Goal: Transaction & Acquisition: Book appointment/travel/reservation

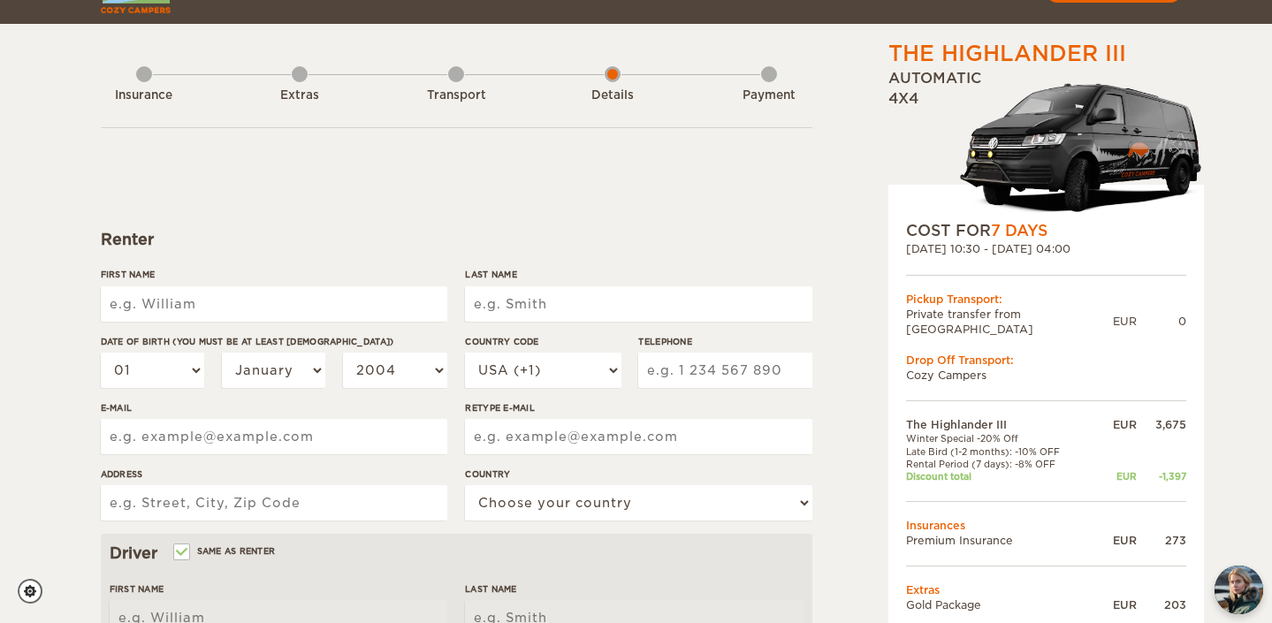
scroll to position [54, 0]
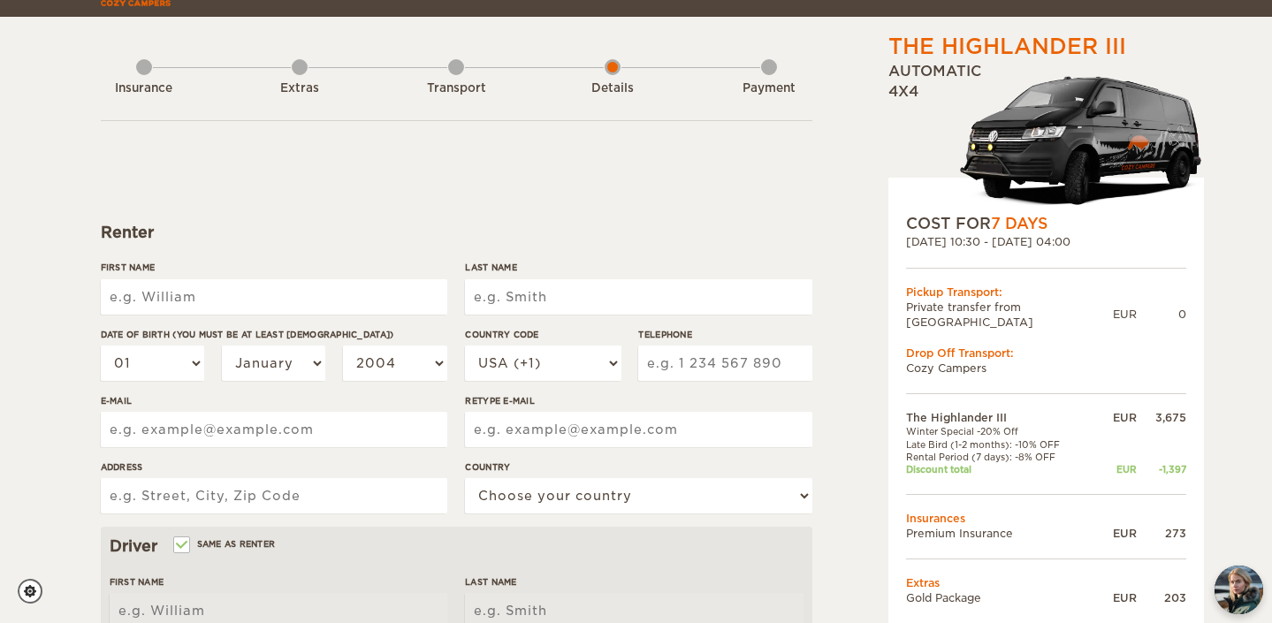
click at [276, 304] on input "First Name" at bounding box center [274, 296] width 347 height 35
type input "[PERSON_NAME]"
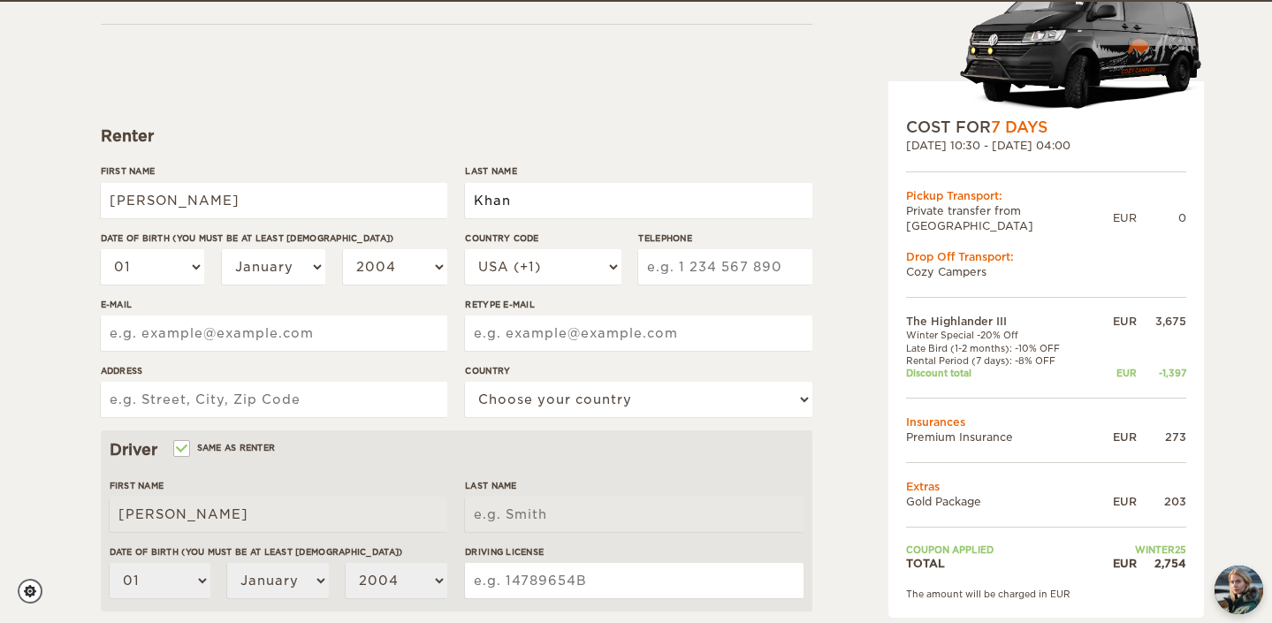
scroll to position [152, 0]
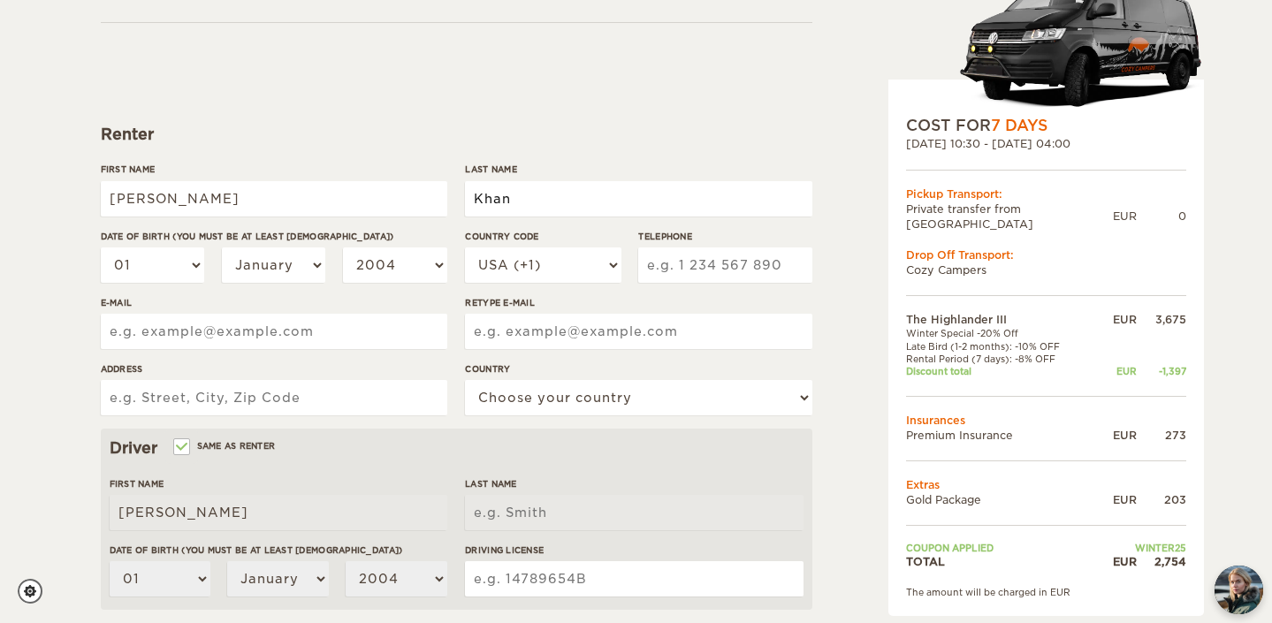
type input "Khan"
click at [154, 265] on select "01 02 03 04 05 06 07 08 09 10 11 12 13 14 15 16 17 18 19 20 21 22 23 24 25 26 2…" at bounding box center [153, 265] width 104 height 35
select select "08"
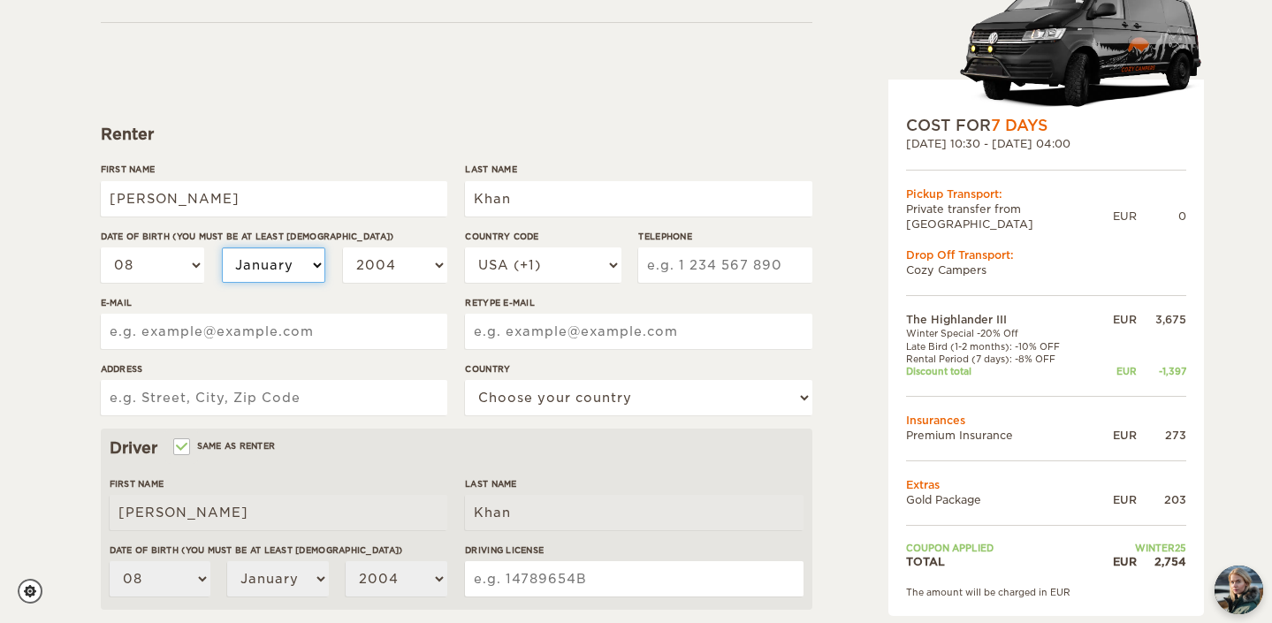
click at [256, 265] on select "January February March April May June July August September October November De…" at bounding box center [274, 265] width 104 height 35
select select "08"
click at [192, 267] on select "01 02 03 04 05 06 07 08 09 10 11 12 13 14 15 16 17 18 19 20 21 22 23 24 25 26 2…" at bounding box center [153, 265] width 104 height 35
select select "18"
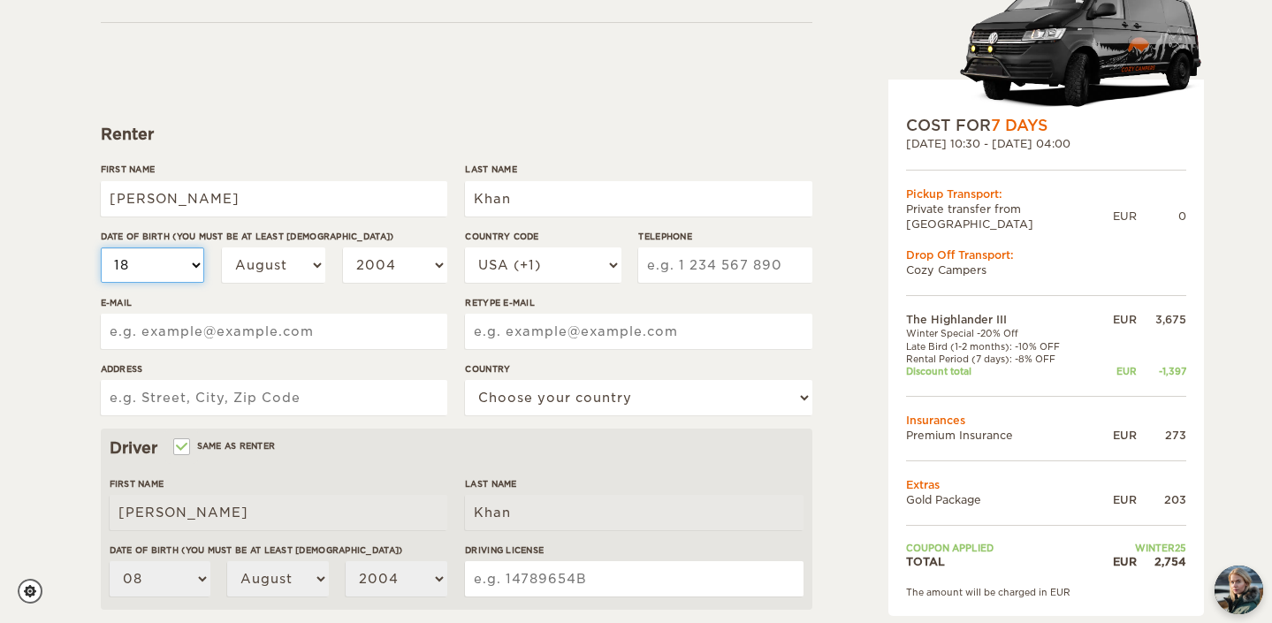
select select "18"
click at [377, 268] on select "2004 2003 2002 2001 2000 1999 1998 1997 1996 1995 1994 1993 1992 1991 1990 1989…" at bounding box center [395, 265] width 104 height 35
select select "1989"
click at [707, 266] on input "Telephone" at bounding box center [724, 265] width 173 height 35
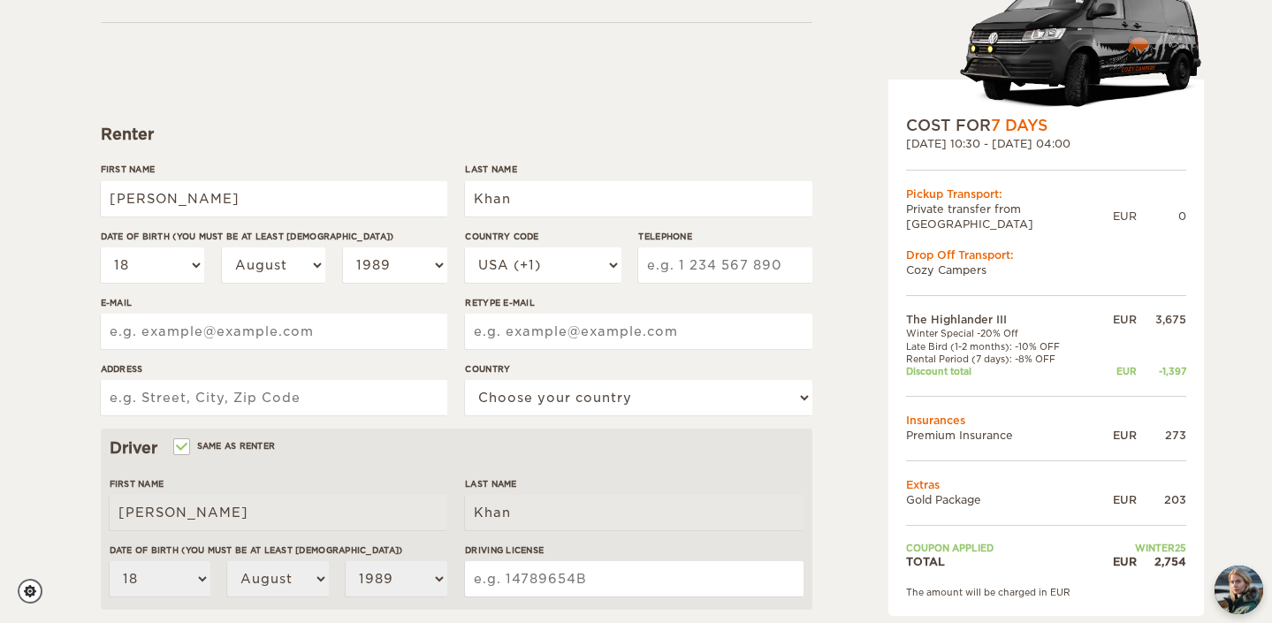
scroll to position [151, 0]
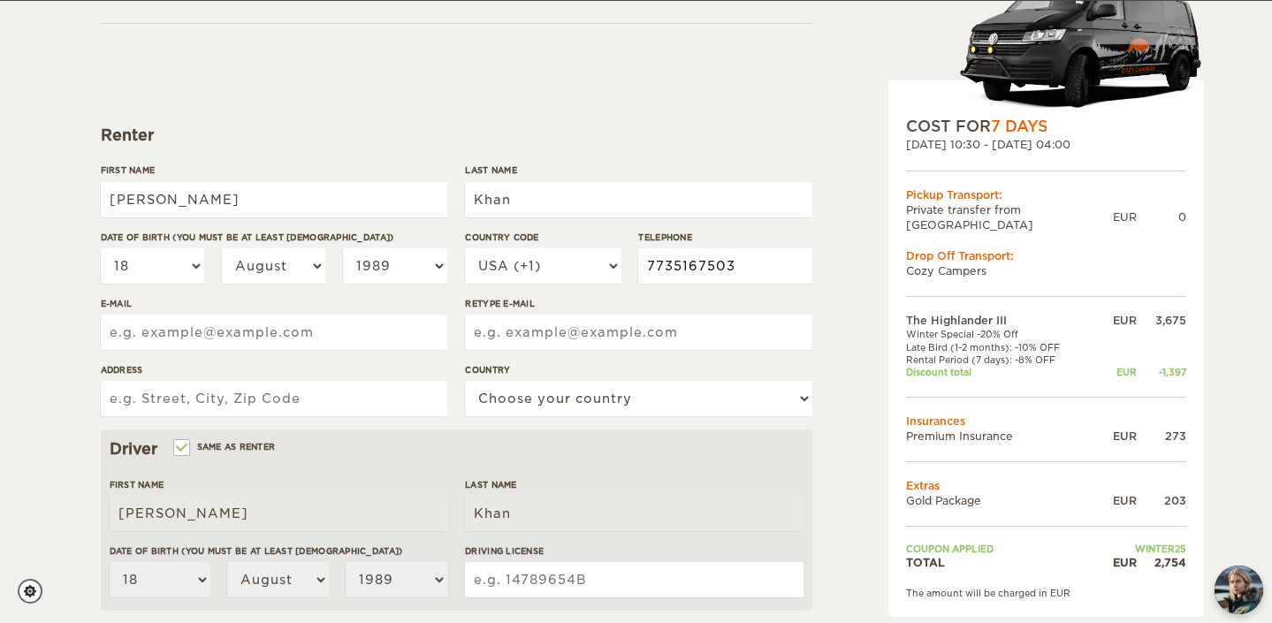
type input "7735167503"
click at [179, 337] on input "E-mail" at bounding box center [274, 332] width 347 height 35
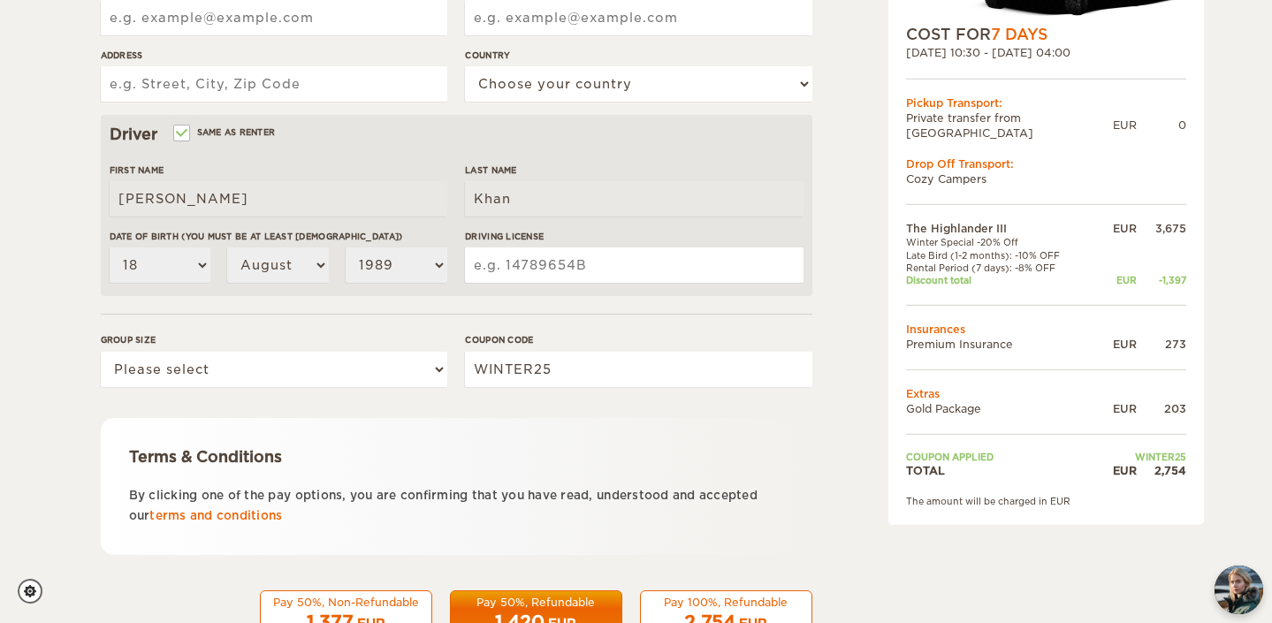
scroll to position [489, 0]
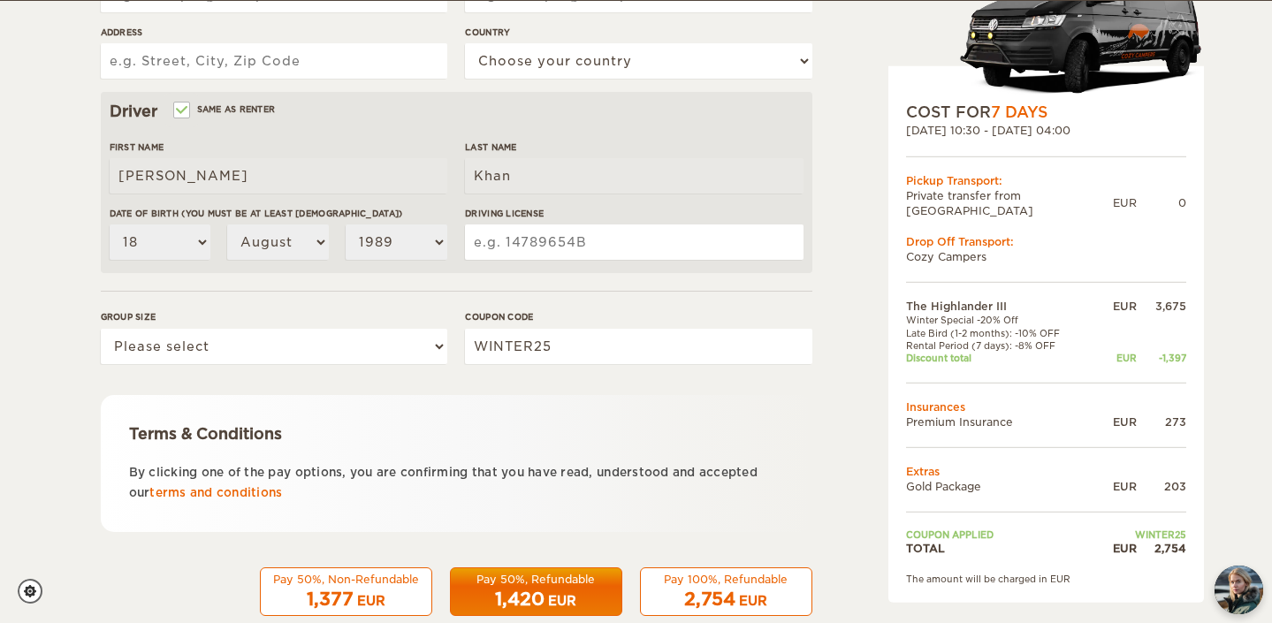
click at [569, 239] on input "Driving License" at bounding box center [634, 242] width 338 height 35
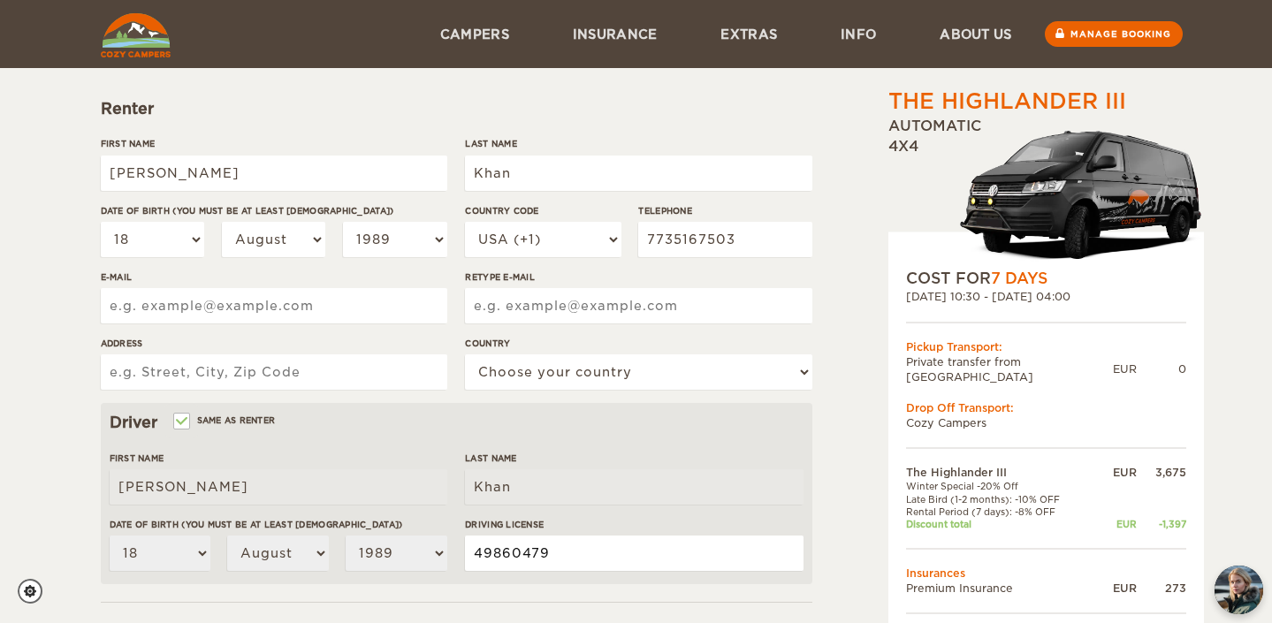
scroll to position [173, 0]
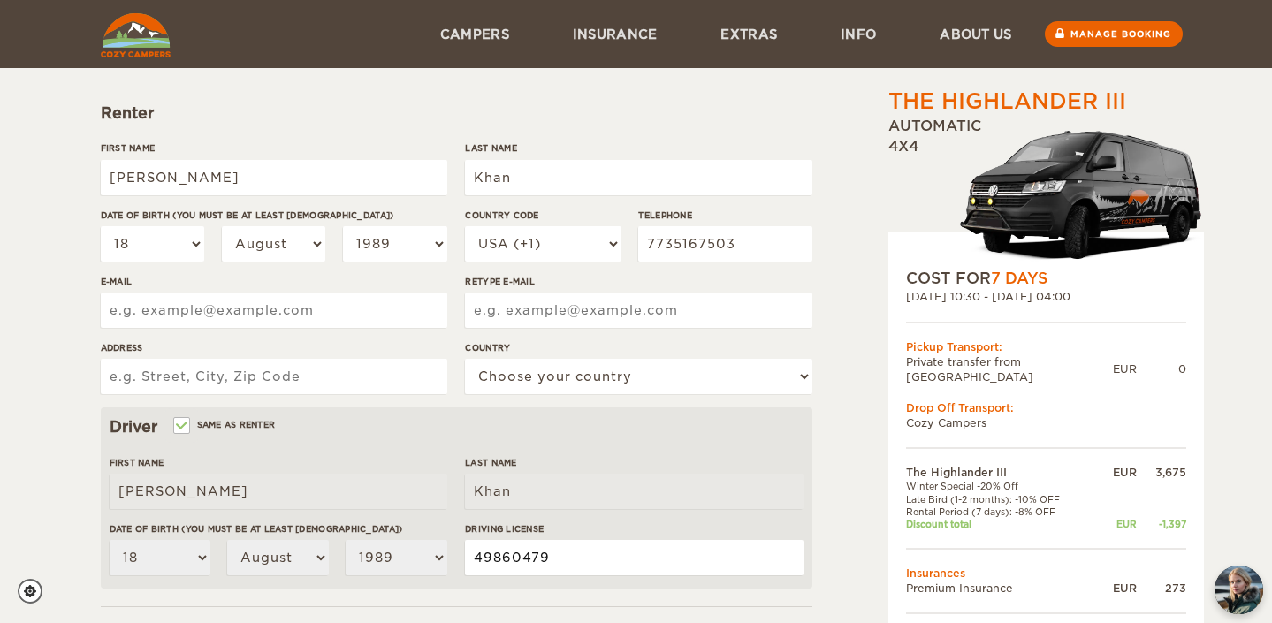
type input "49860479"
click at [300, 308] on input "E-mail" at bounding box center [274, 310] width 347 height 35
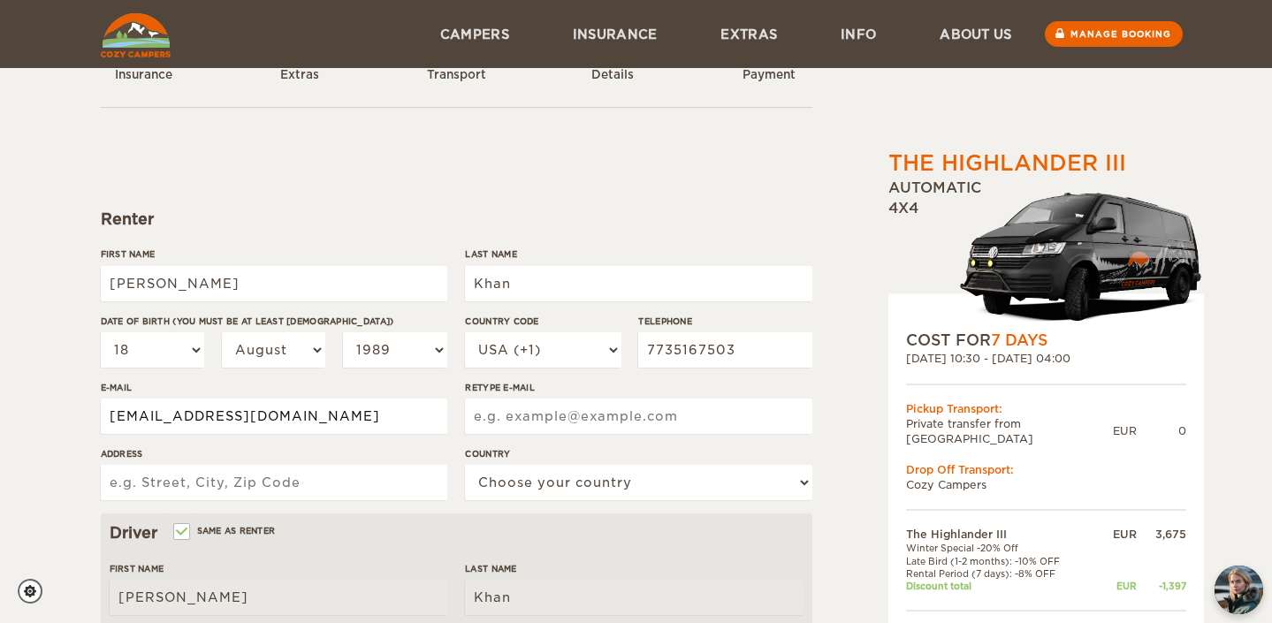
scroll to position [0, 0]
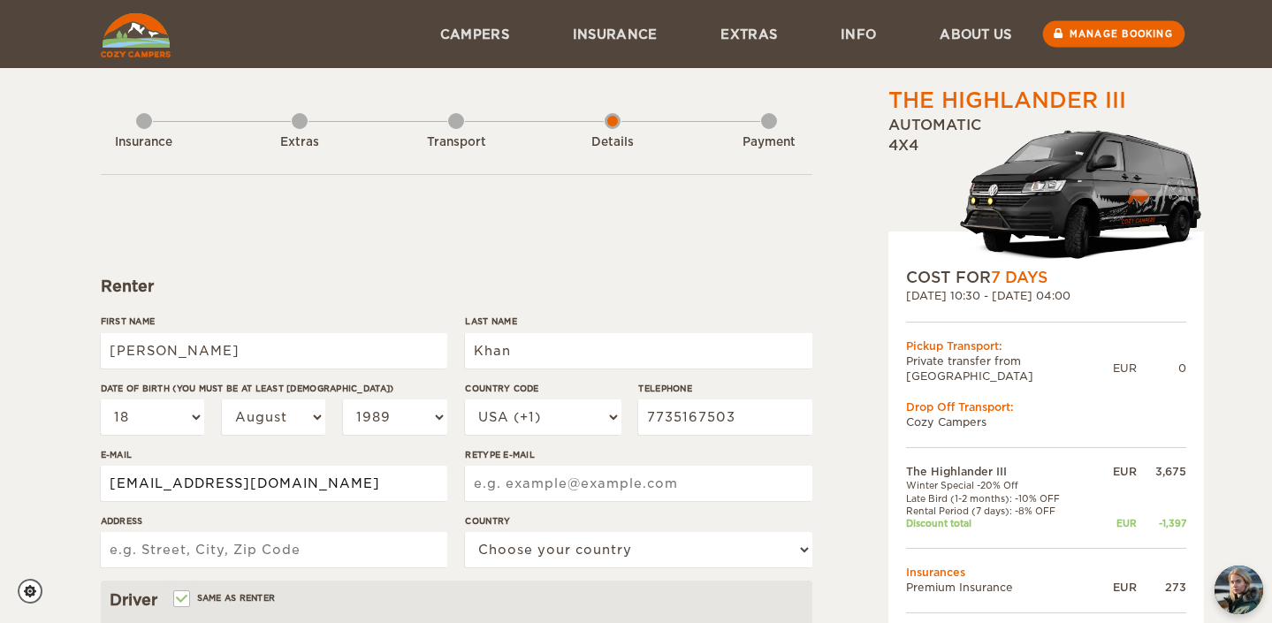
type input "fxnkhn@gmail.com"
click at [1114, 38] on link "Manage booking" at bounding box center [1113, 34] width 142 height 27
click at [278, 360] on input "First Name" at bounding box center [274, 350] width 347 height 35
type input "[PERSON_NAME]"
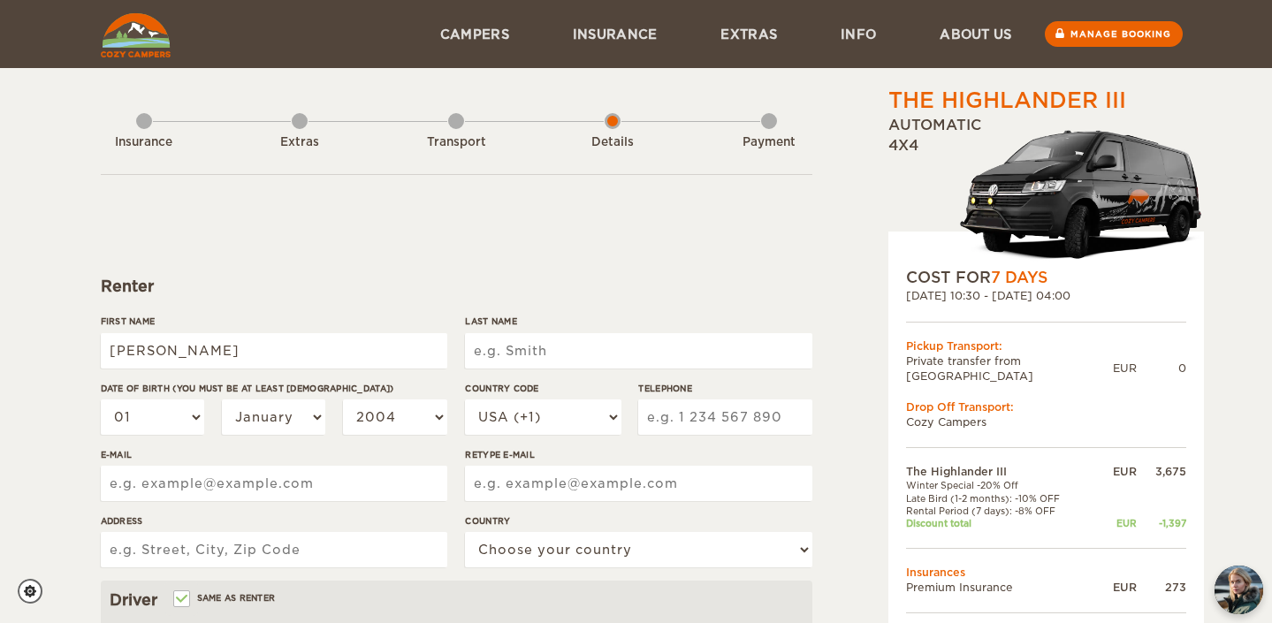
click at [513, 355] on input "Last Name" at bounding box center [638, 350] width 347 height 35
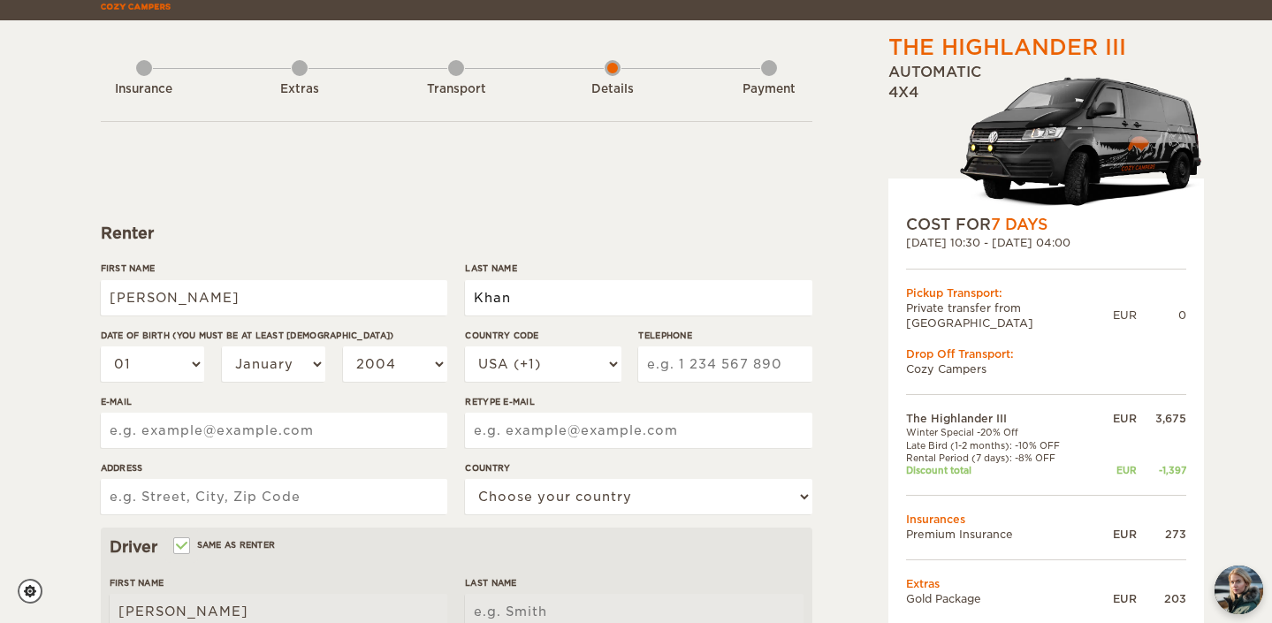
type input "Khan"
click at [164, 364] on select "01 02 03 04 05 06 07 08 09 10 11 12 13 14 15 16 17 18 19 20 21 22 23 24 25 26 2…" at bounding box center [153, 364] width 104 height 35
select select "18"
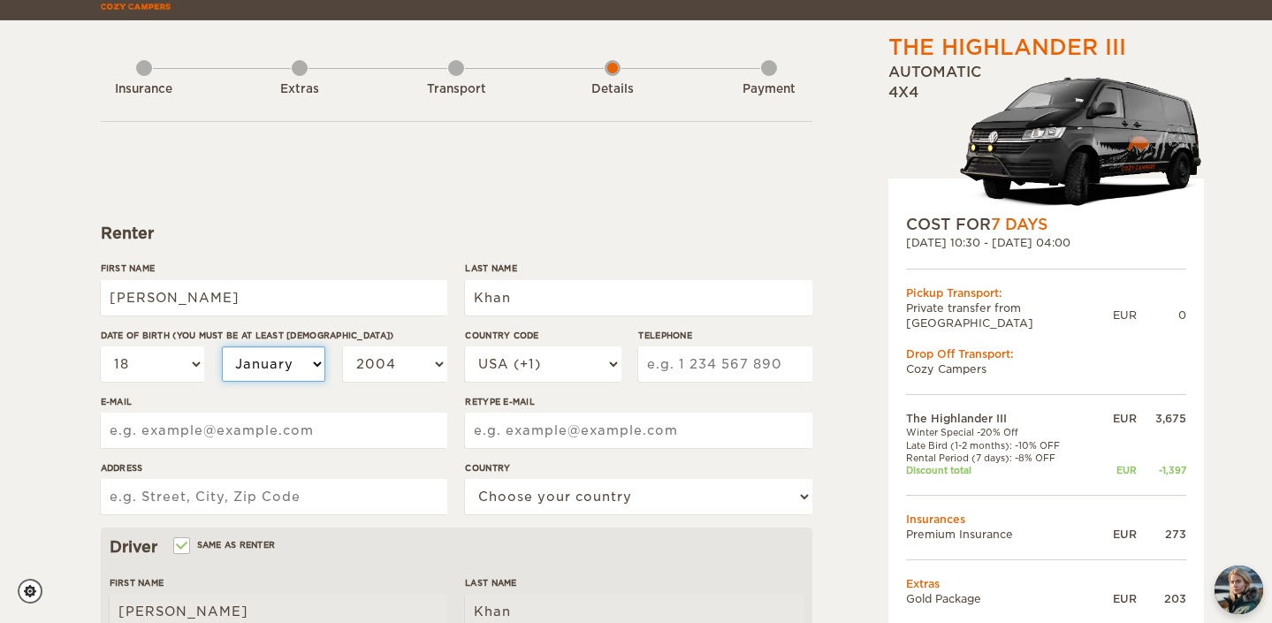
click at [256, 362] on select "January February March April May June July August September October November De…" at bounding box center [274, 364] width 104 height 35
select select "08"
click at [390, 365] on select "2004 2003 2002 2001 2000 1999 1998 1997 1996 1995 1994 1993 1992 1991 1990 1989…" at bounding box center [395, 364] width 104 height 35
select select "1987"
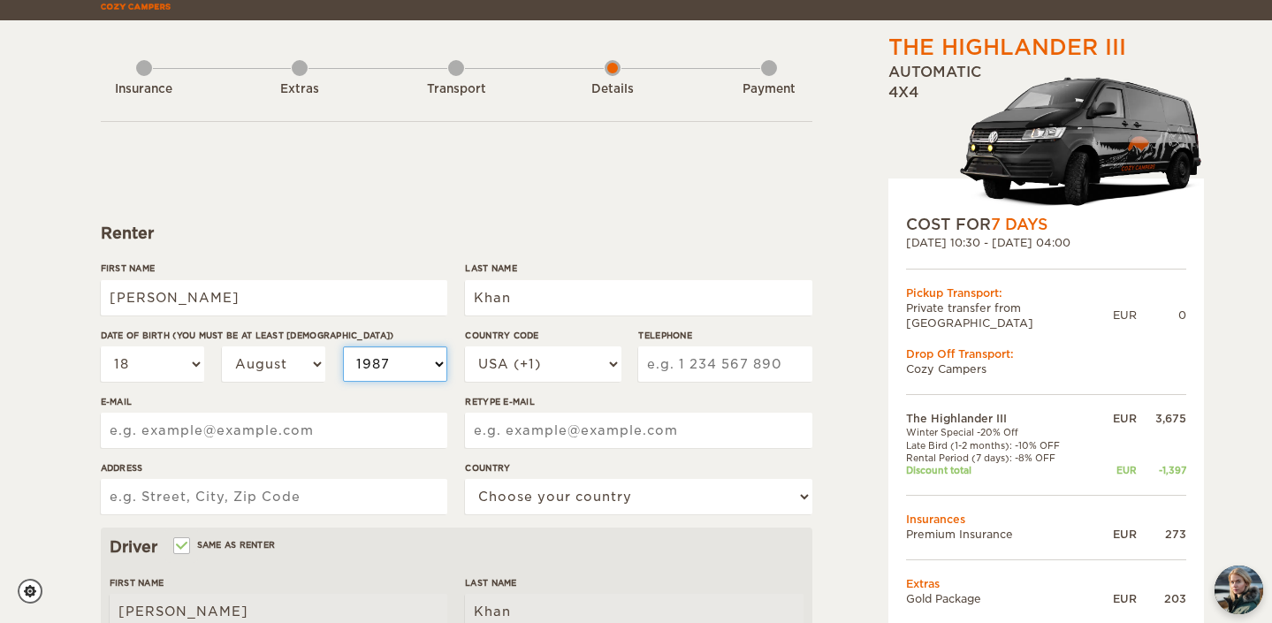
select select "1987"
click at [478, 210] on form "Renter First Name Mohammad Faizan Last Name Khan Date of birth (You must be at …" at bounding box center [457, 586] width 712 height 931
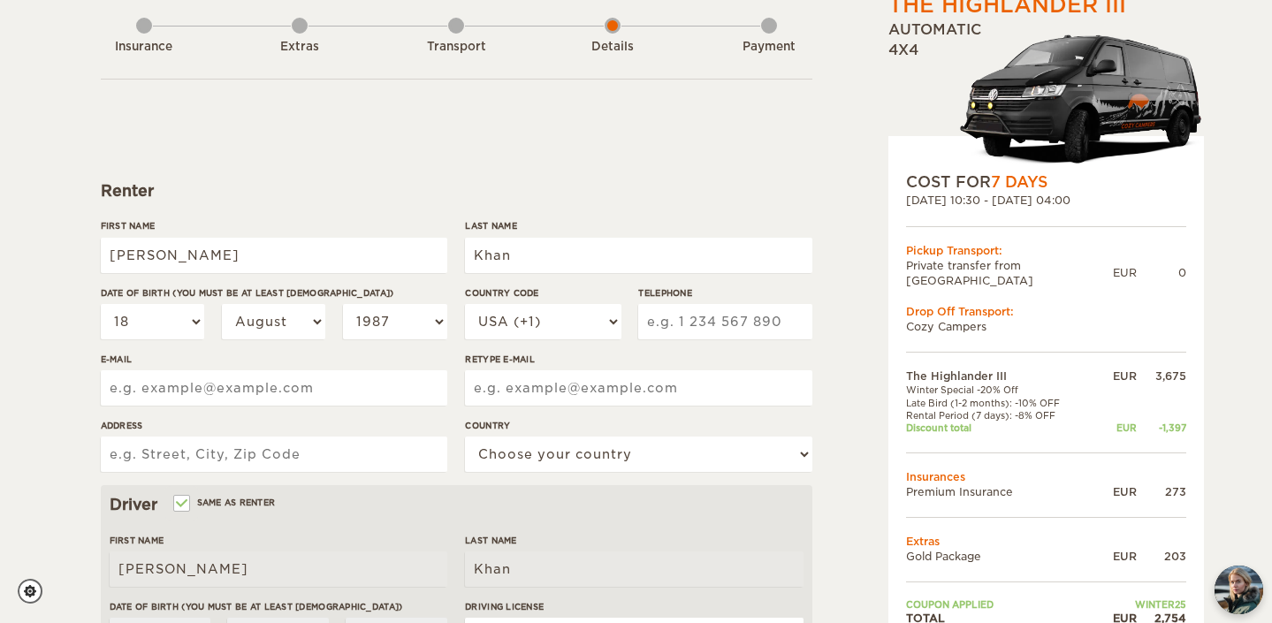
click at [701, 317] on input "Telephone" at bounding box center [724, 321] width 173 height 35
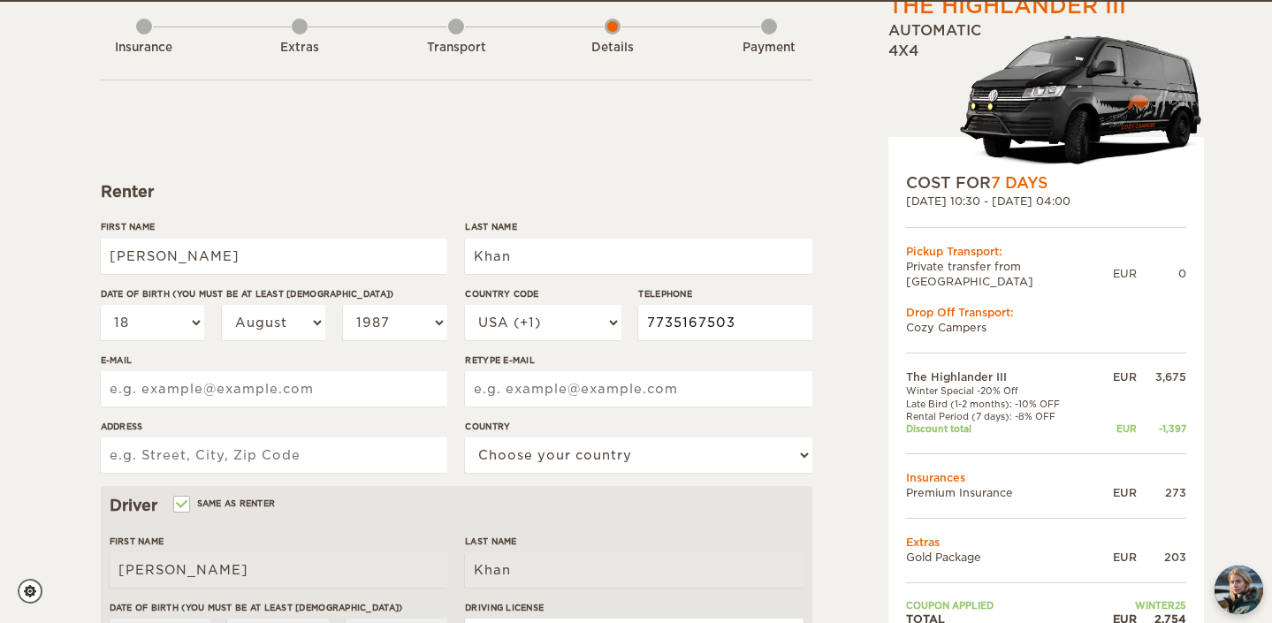
type input "7735167503"
click at [205, 392] on input "E-mail" at bounding box center [274, 388] width 347 height 35
drag, startPoint x: 198, startPoint y: 394, endPoint x: 107, endPoint y: 391, distance: 91.1
click at [107, 391] on input "fxnkhn@gmail.com" at bounding box center [274, 388] width 347 height 35
type input "fxnkhn@gmail.com"
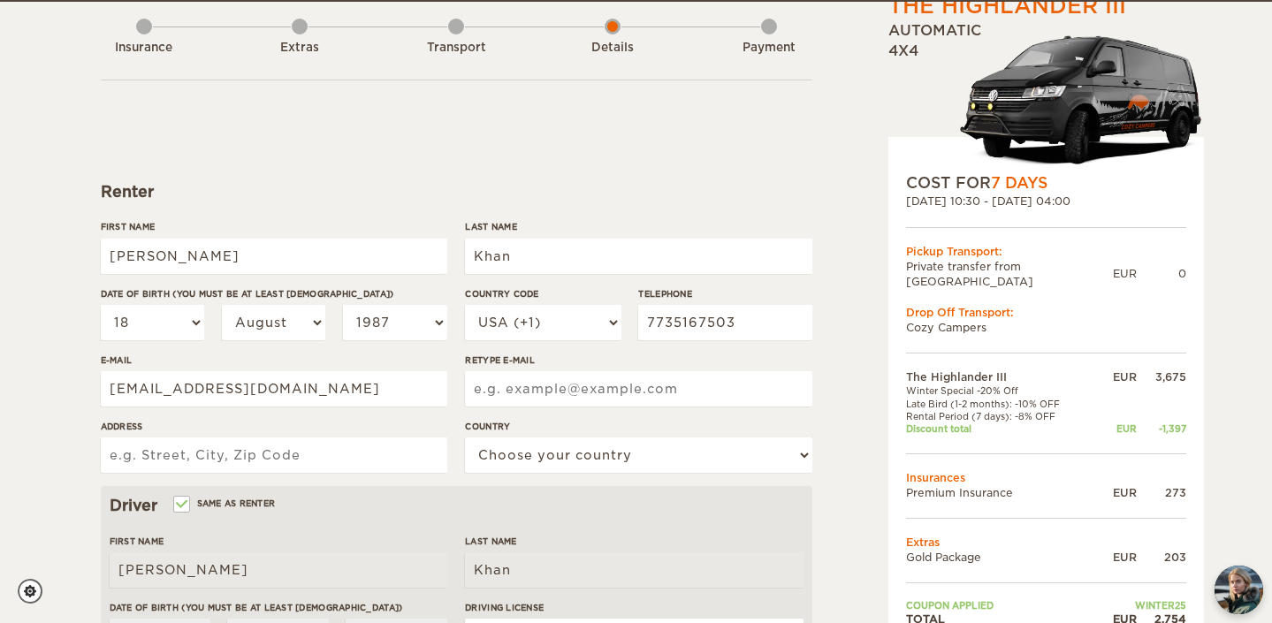
click at [528, 385] on input "Retype E-mail" at bounding box center [638, 388] width 347 height 35
paste input "fxnkhn@gmail.com"
type input "fxnkhn@gmail.com"
click at [28, 417] on div "The Highlander III Expand Collapse Total 2,754 EUR Automatic 4x4 COST FOR 7 Day…" at bounding box center [636, 479] width 1272 height 1149
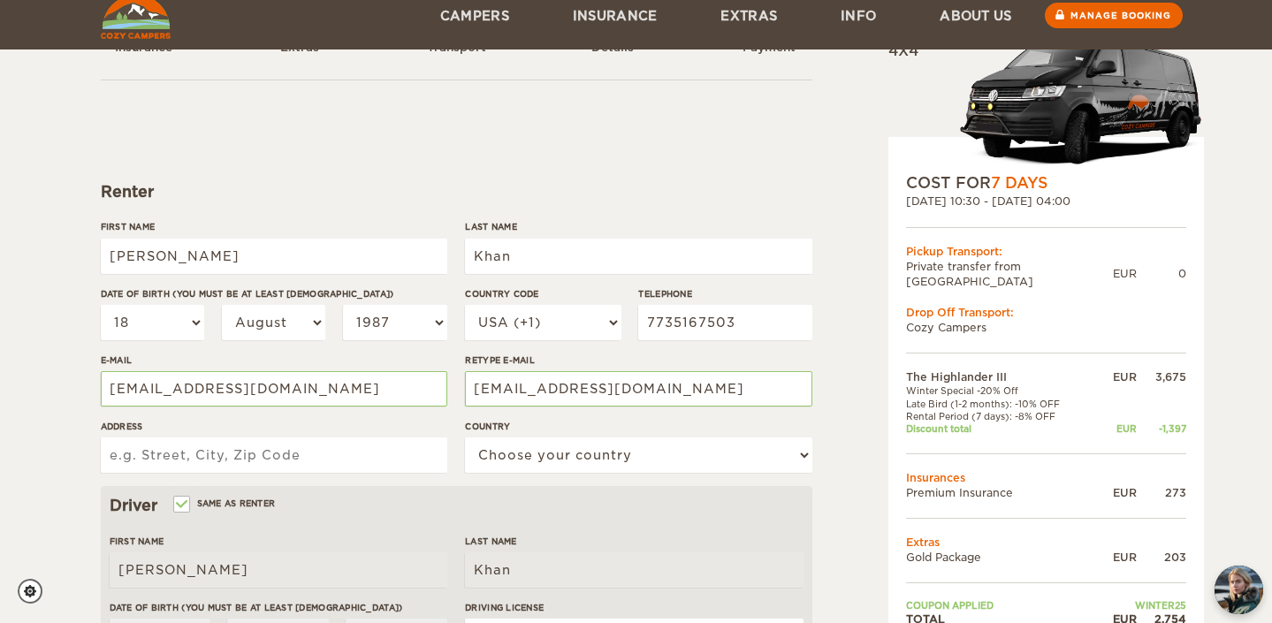
scroll to position [179, 0]
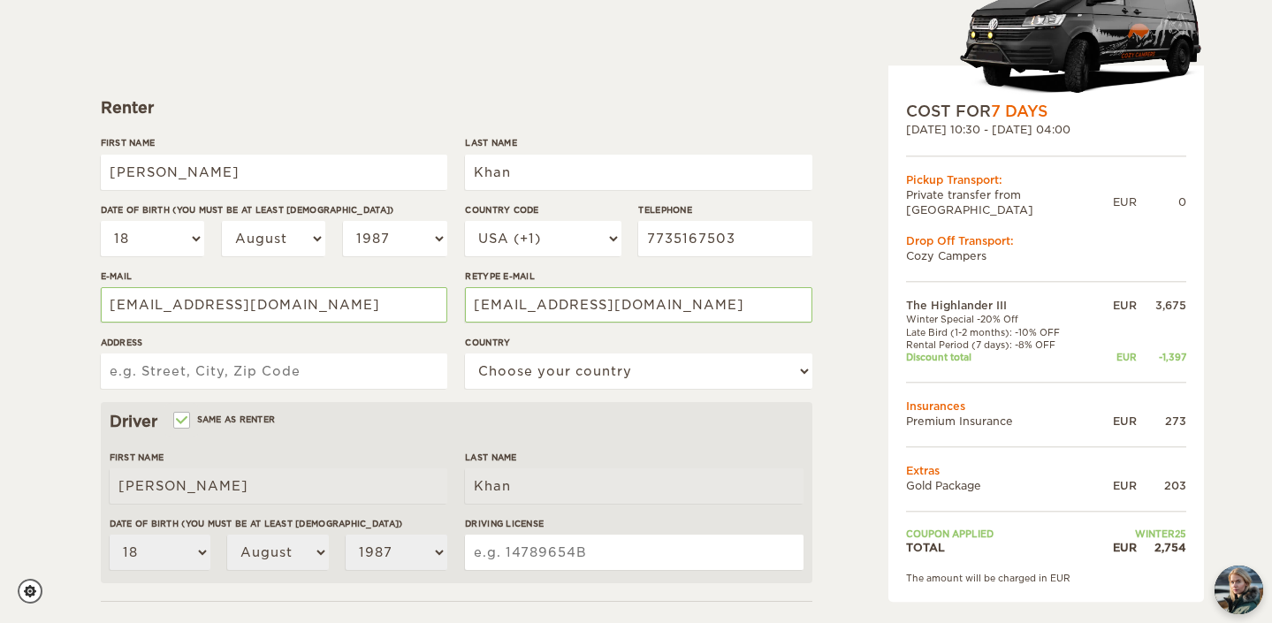
click at [213, 374] on input "Address" at bounding box center [274, 371] width 347 height 35
type input "7001 Longford Trail, Austin, TX 78754"
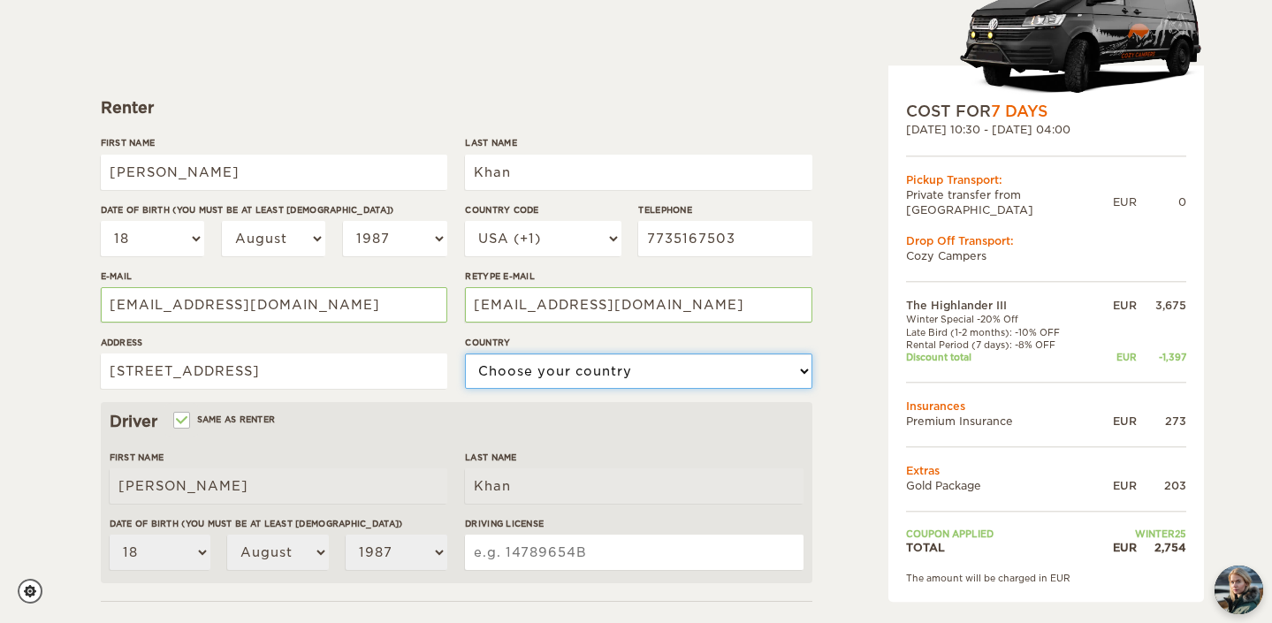
click at [579, 368] on select "Choose your country United States United Kingdom Germany Afghanistan Albania Al…" at bounding box center [638, 371] width 347 height 35
select select "222"
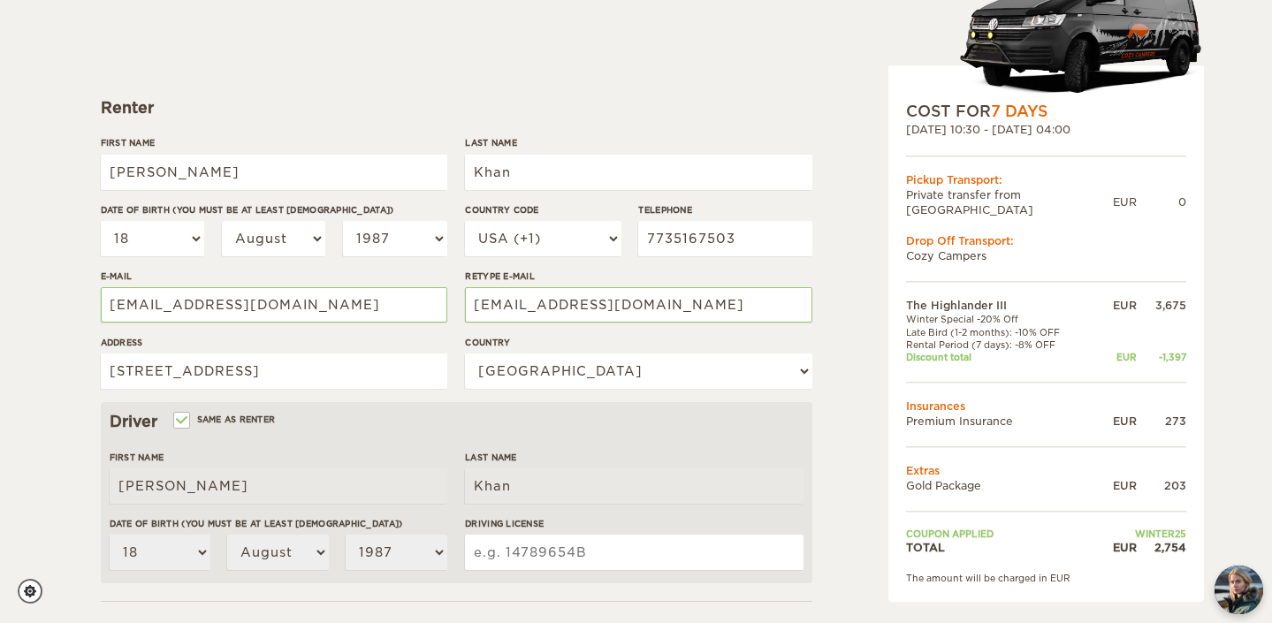
click at [29, 407] on div "The Highlander III Expand Collapse Total 2,754 EUR Automatic 4x4 COST FOR 7 Day…" at bounding box center [636, 395] width 1272 height 1149
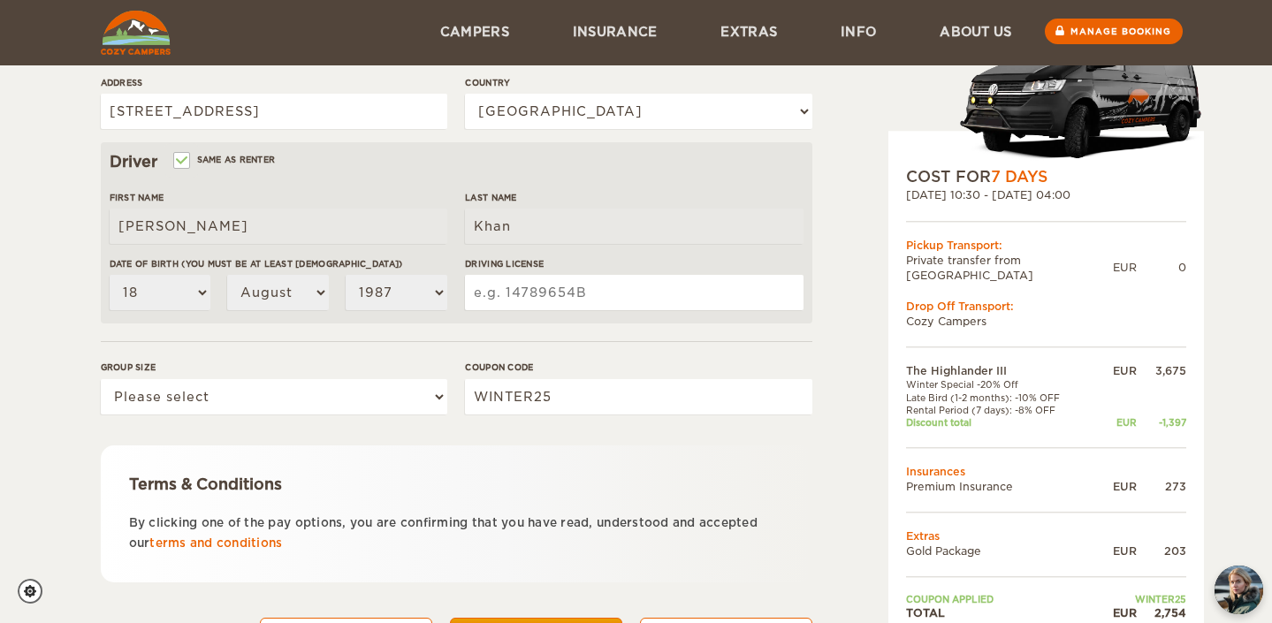
scroll to position [527, 0]
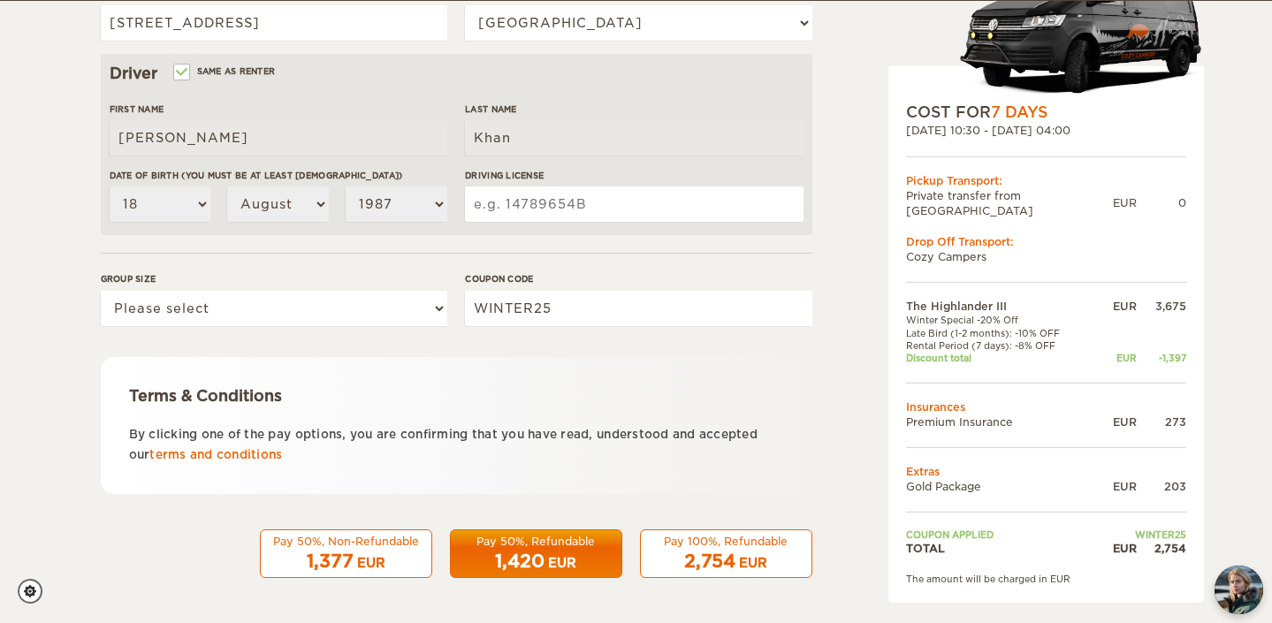
click at [527, 197] on input "Driving License" at bounding box center [634, 204] width 338 height 35
type input "49860479"
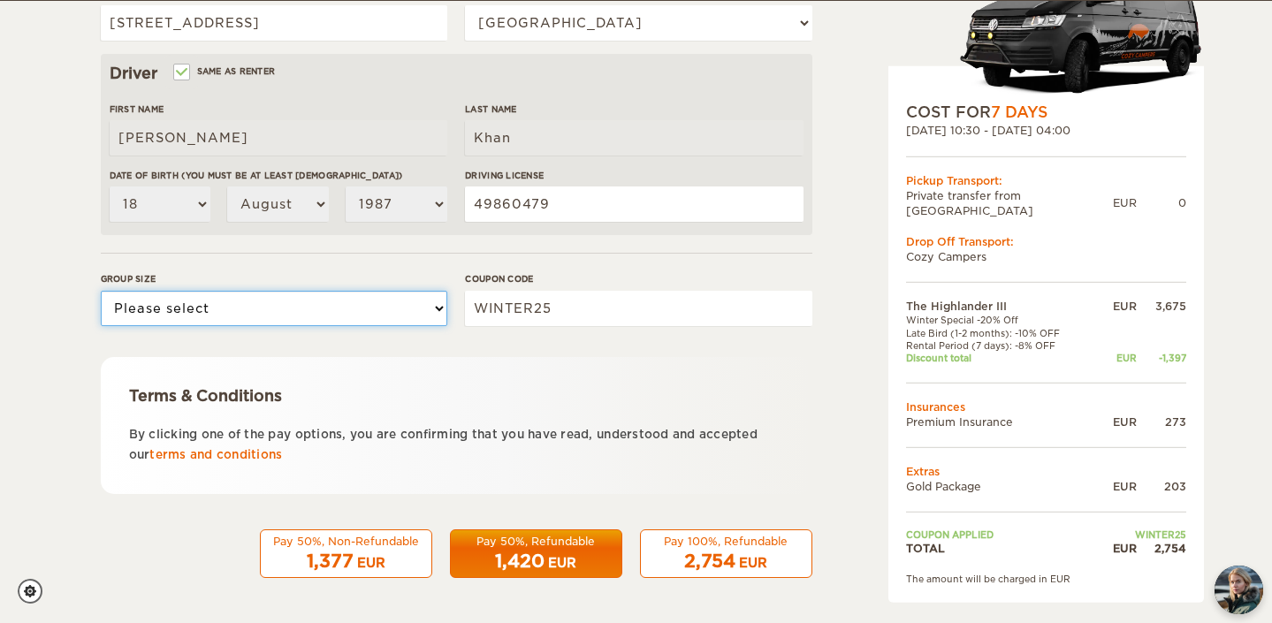
click at [320, 313] on select "Please select 1 2 3" at bounding box center [274, 308] width 347 height 35
select select "3"
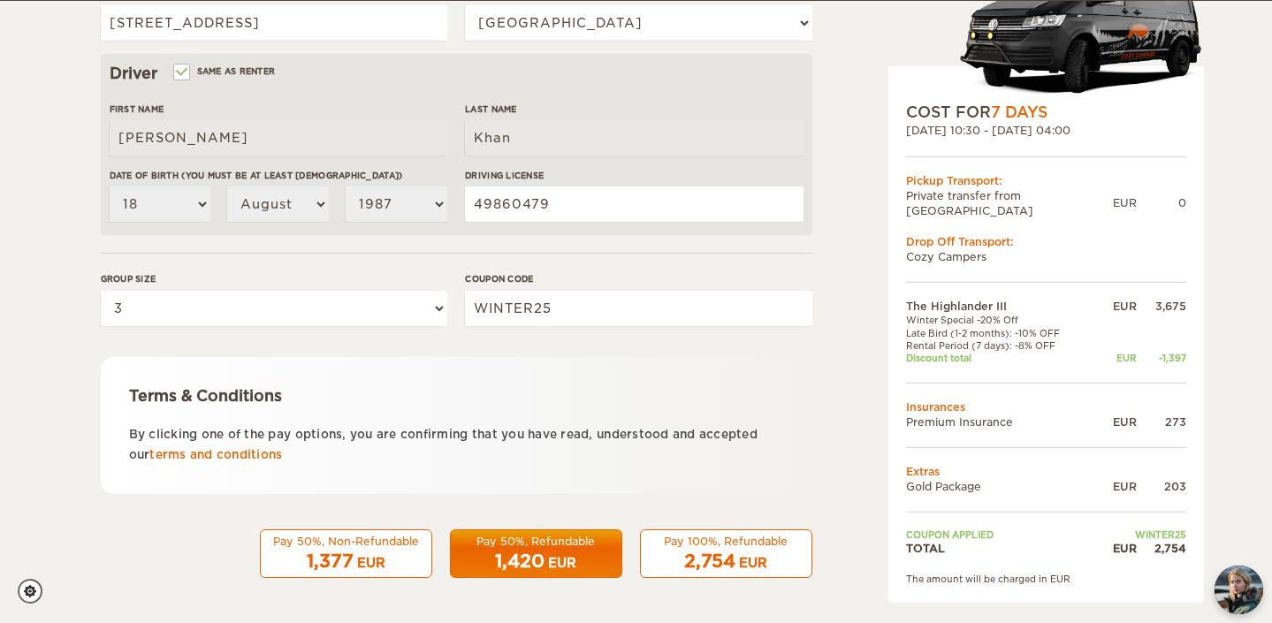
click at [411, 374] on div "Terms & Conditions By clicking one of the pay options, you are confirming that …" at bounding box center [457, 425] width 712 height 137
click at [726, 543] on div "Pay 100%, Refundable" at bounding box center [726, 541] width 149 height 15
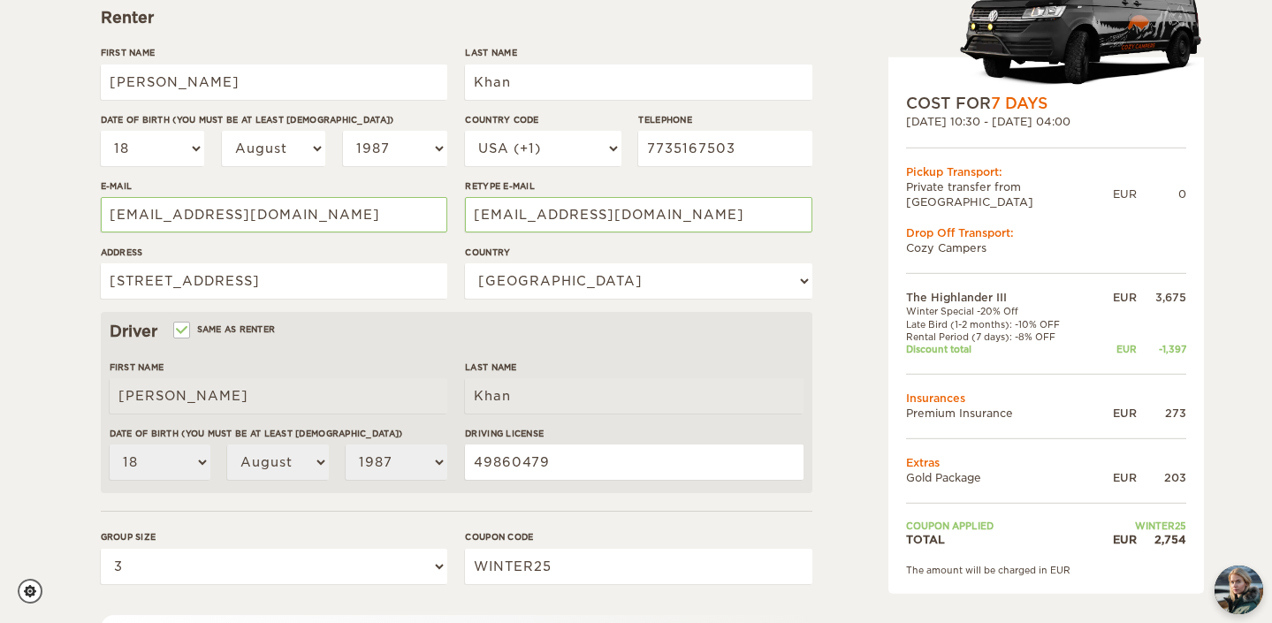
scroll to position [276, 0]
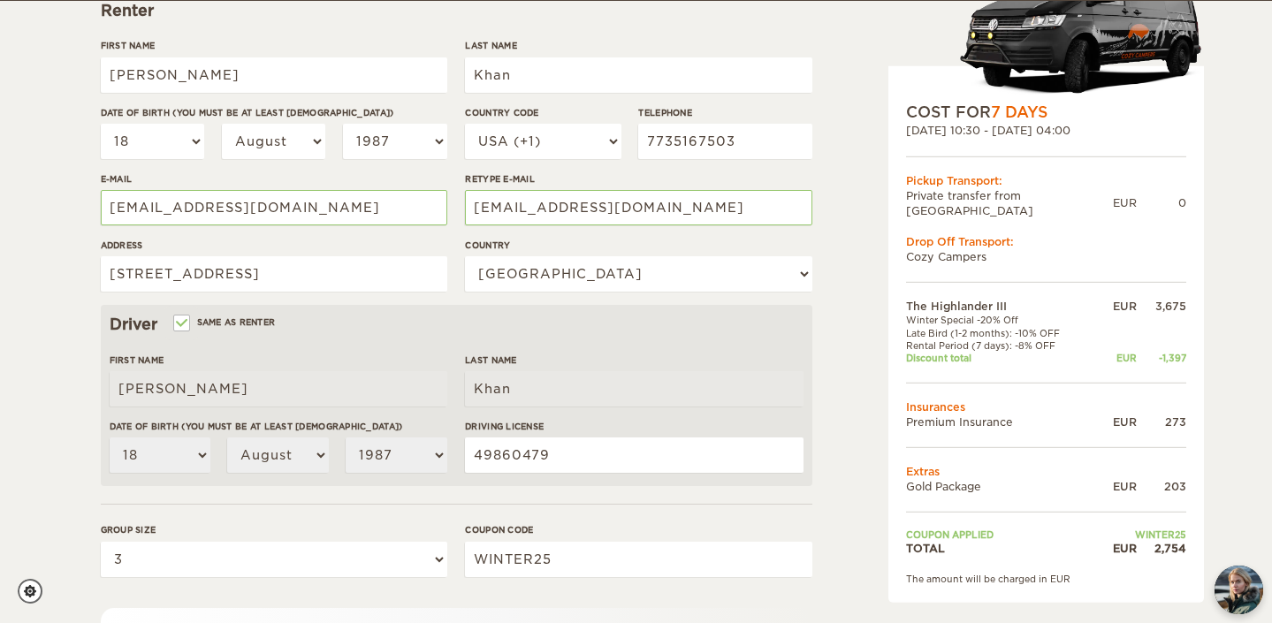
click at [864, 162] on div "The Highlander III Expand Collapse Total 2,754 EUR Automatic 4x4 COST FOR 7 Day…" at bounding box center [1001, 333] width 342 height 1046
drag, startPoint x: 850, startPoint y: 170, endPoint x: 613, endPoint y: 313, distance: 276.9
click at [609, 314] on div "The Highlander III Expand Collapse Total 2,754 EUR Automatic 4x4 COST FOR 7 Day…" at bounding box center [637, 333] width 1072 height 1046
click at [851, 266] on div "The Highlander III Expand Collapse Total 2,754 EUR Automatic 4x4 COST FOR 7 Day…" at bounding box center [1001, 333] width 342 height 1046
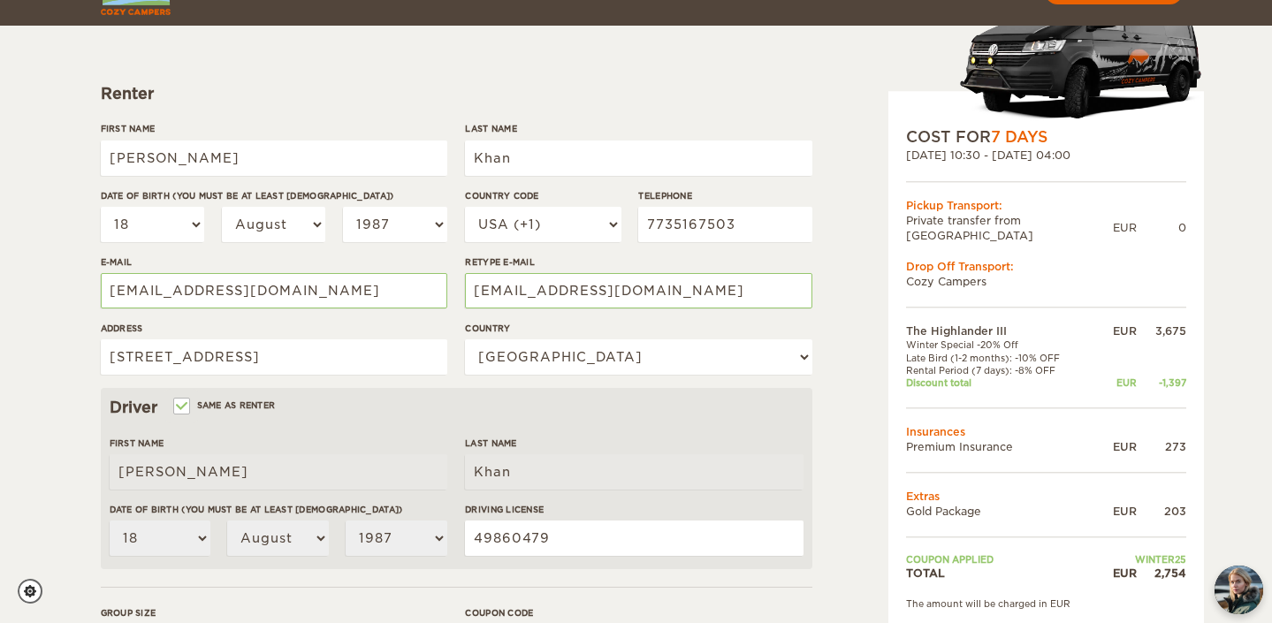
scroll to position [227, 0]
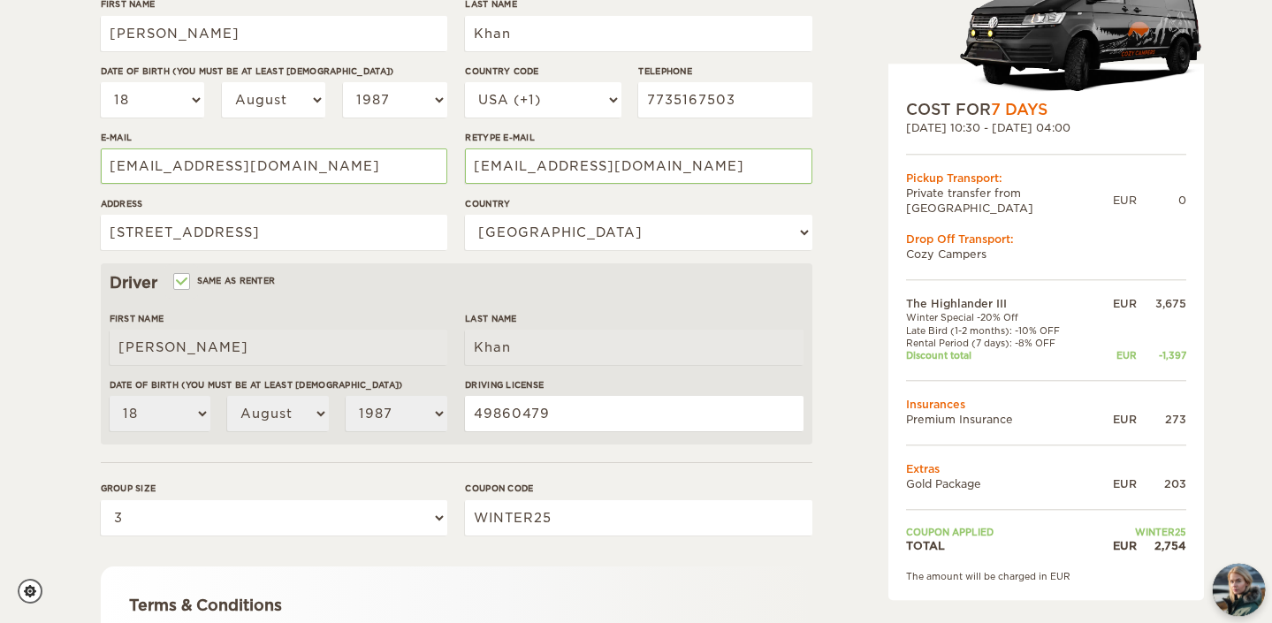
click at [1232, 576] on img "chat-button" at bounding box center [1239, 590] width 52 height 52
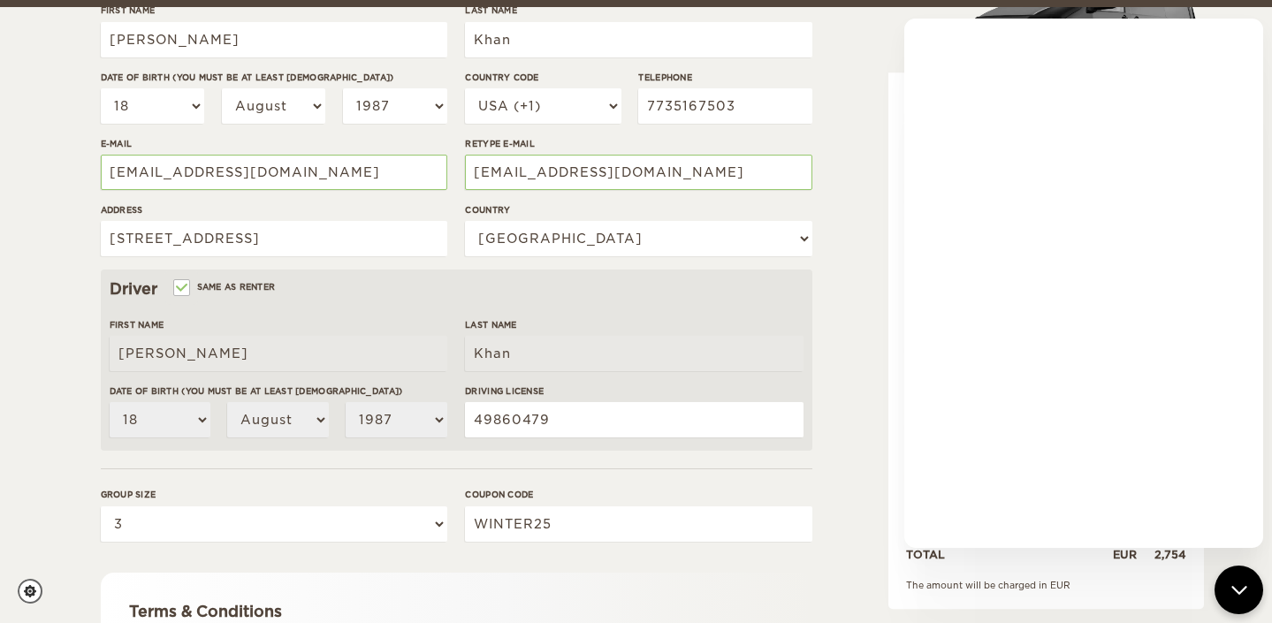
scroll to position [312, 0]
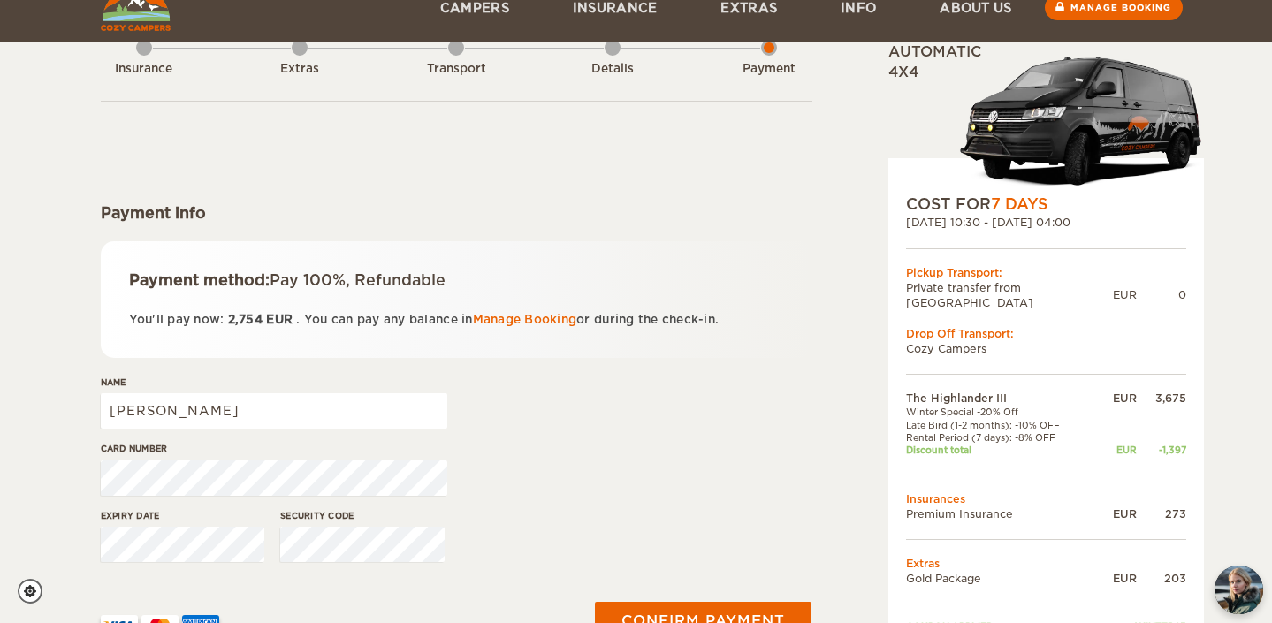
scroll to position [115, 0]
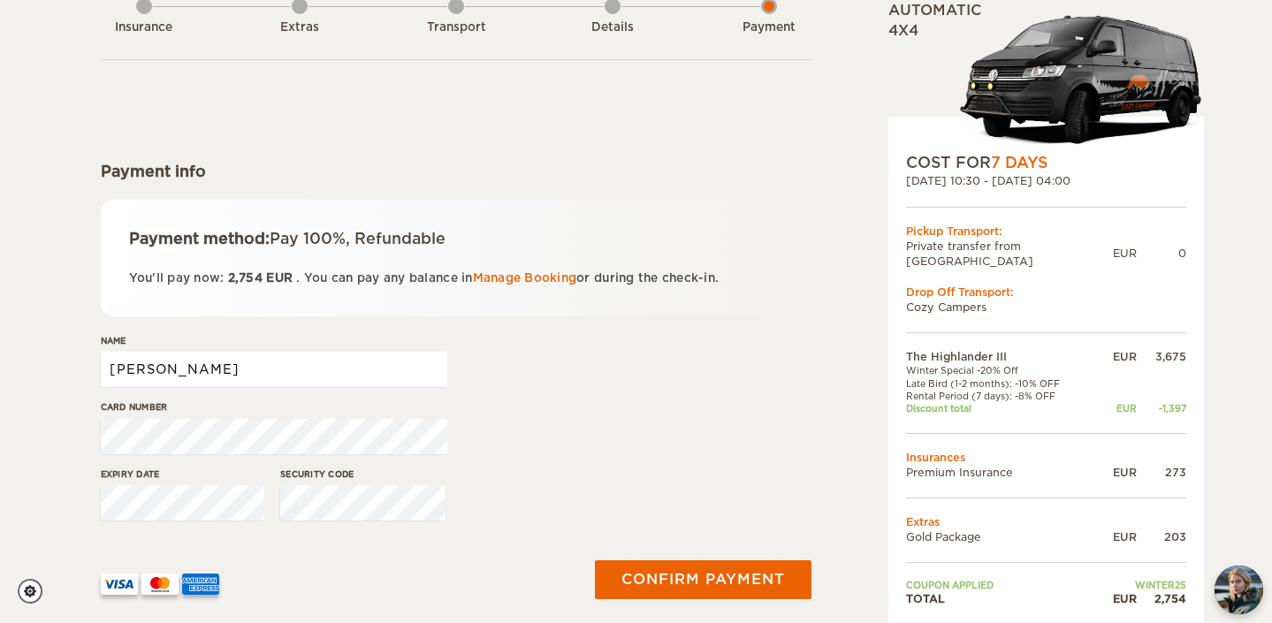
click at [256, 378] on input "[PERSON_NAME]" at bounding box center [274, 369] width 347 height 35
drag, startPoint x: 267, startPoint y: 374, endPoint x: 101, endPoint y: 370, distance: 166.3
click at [101, 371] on input "[PERSON_NAME]" at bounding box center [274, 369] width 347 height 35
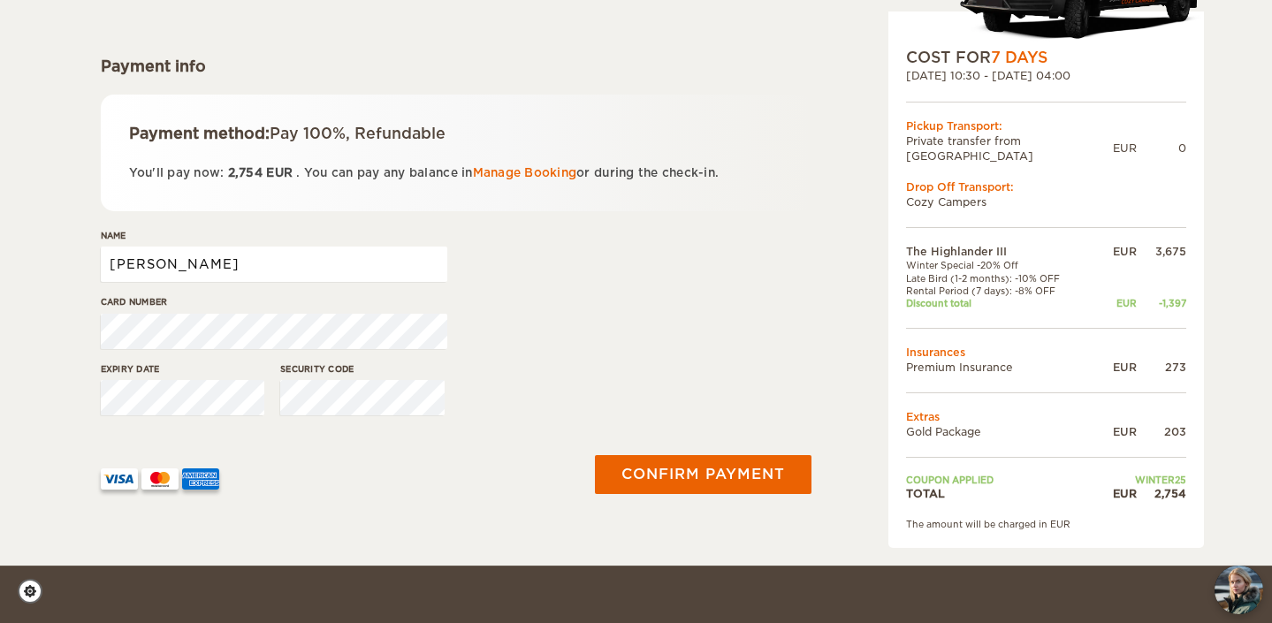
scroll to position [221, 0]
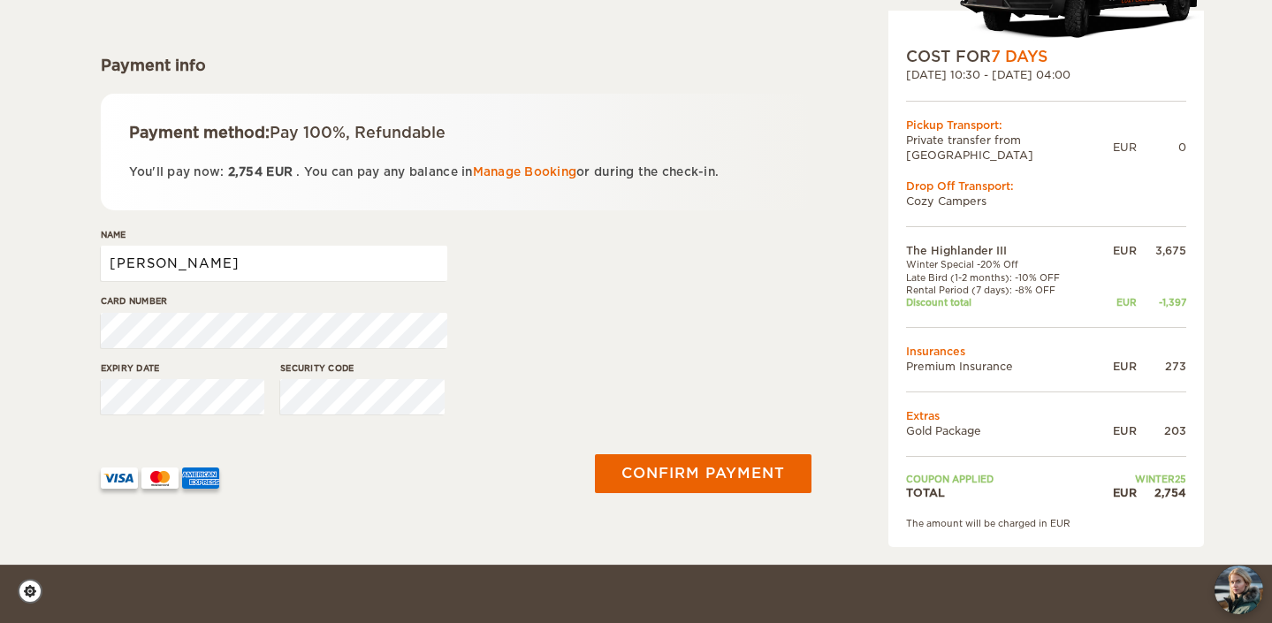
type input "[PERSON_NAME]"
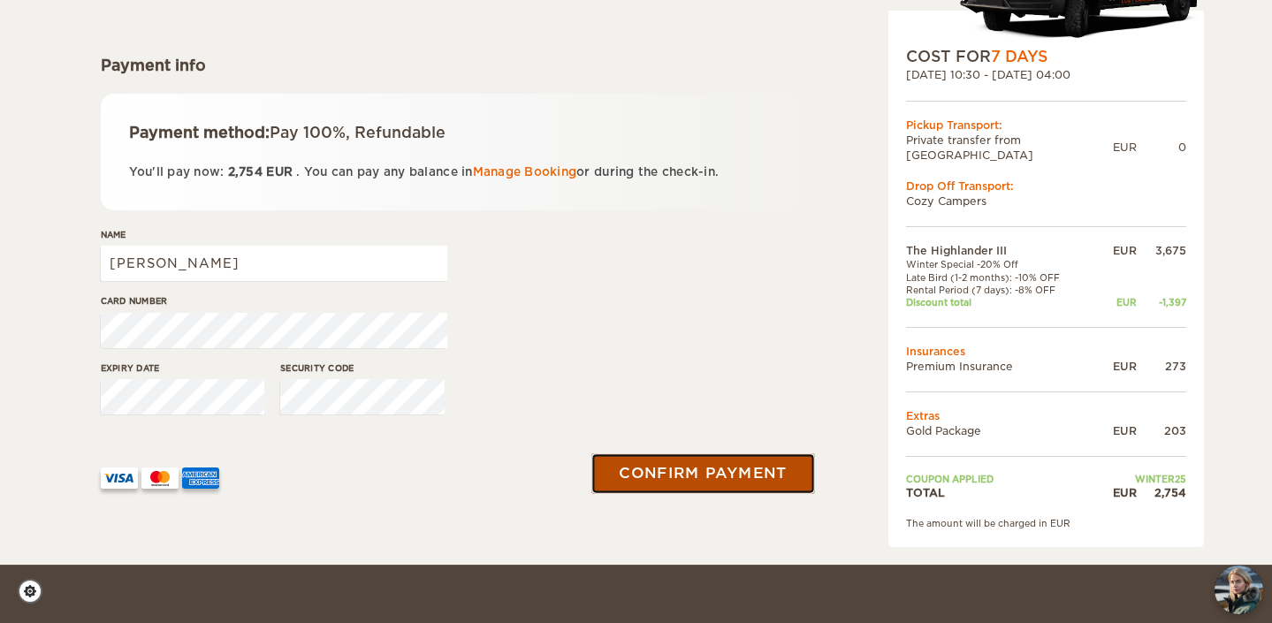
click at [735, 481] on button "Confirm payment" at bounding box center [703, 474] width 223 height 40
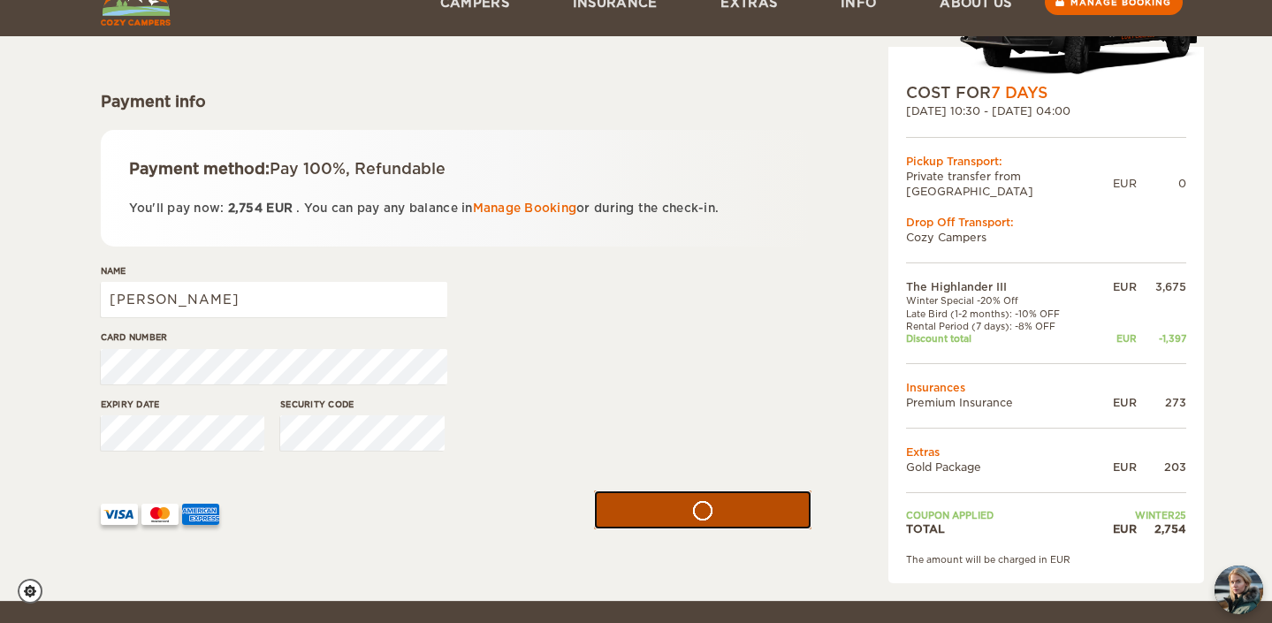
scroll to position [184, 0]
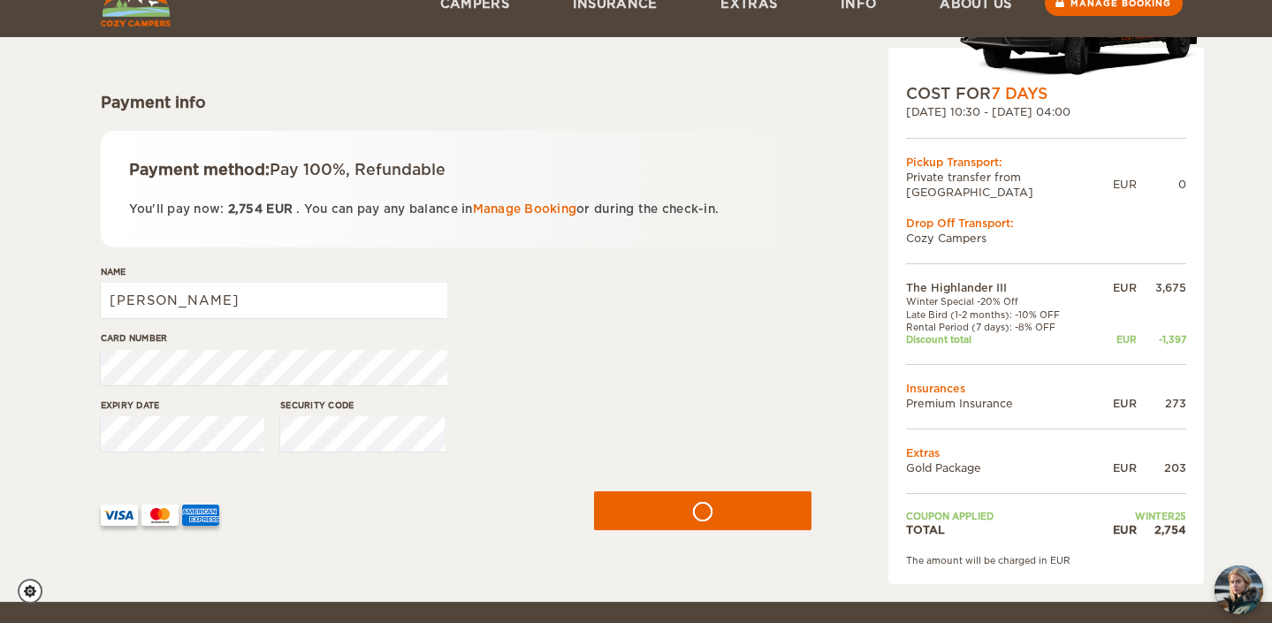
click at [92, 370] on div "The Highlander III Expand Collapse Total 2,754 EUR Automatic 4x4 COST FOR 7 Day…" at bounding box center [636, 243] width 1093 height 683
drag, startPoint x: 249, startPoint y: 306, endPoint x: 80, endPoint y: 309, distance: 168.9
click at [81, 309] on div "The Highlander III Expand Collapse Total 2,754 EUR Automatic 4x4 COST FOR 7 Day…" at bounding box center [636, 209] width 1272 height 786
drag, startPoint x: 225, startPoint y: 299, endPoint x: 109, endPoint y: 300, distance: 116.7
click at [108, 300] on input "[PERSON_NAME]" at bounding box center [274, 300] width 347 height 35
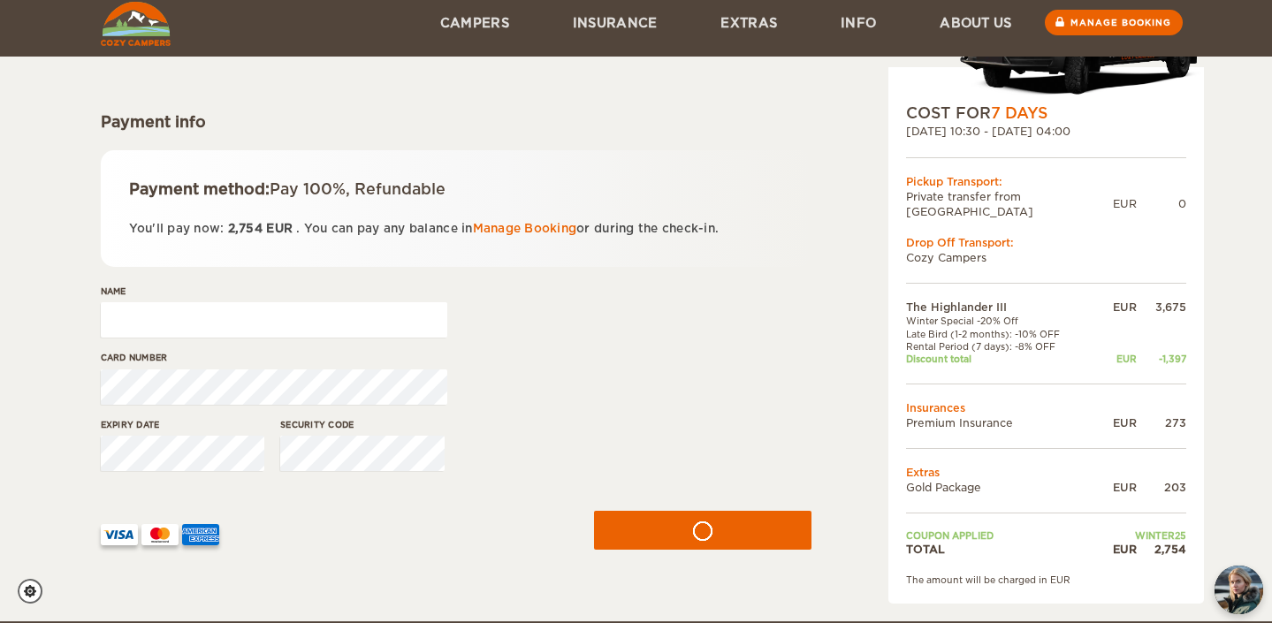
scroll to position [157, 0]
